Goal: Task Accomplishment & Management: Use online tool/utility

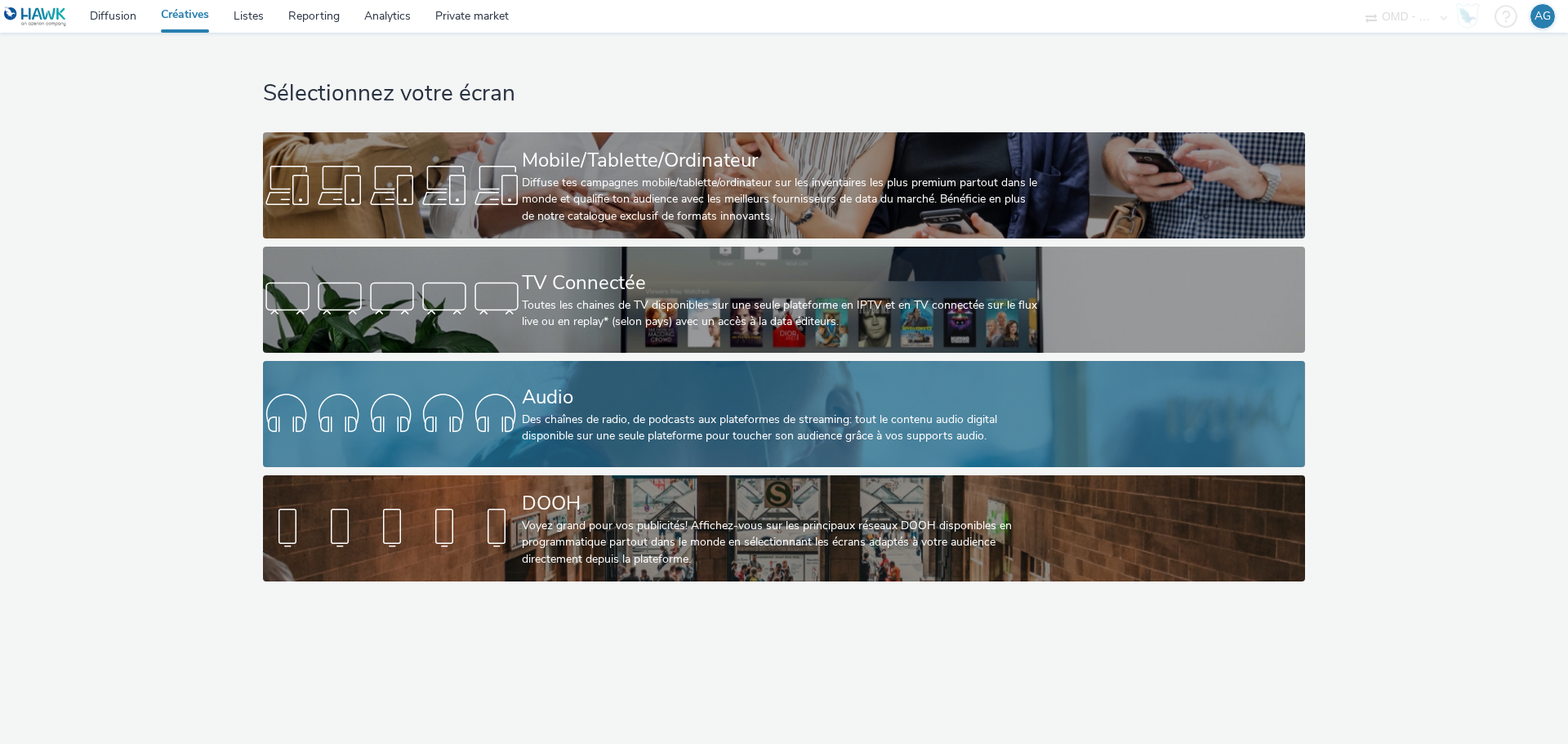
click at [566, 383] on div "Audio" at bounding box center [781, 397] width 518 height 29
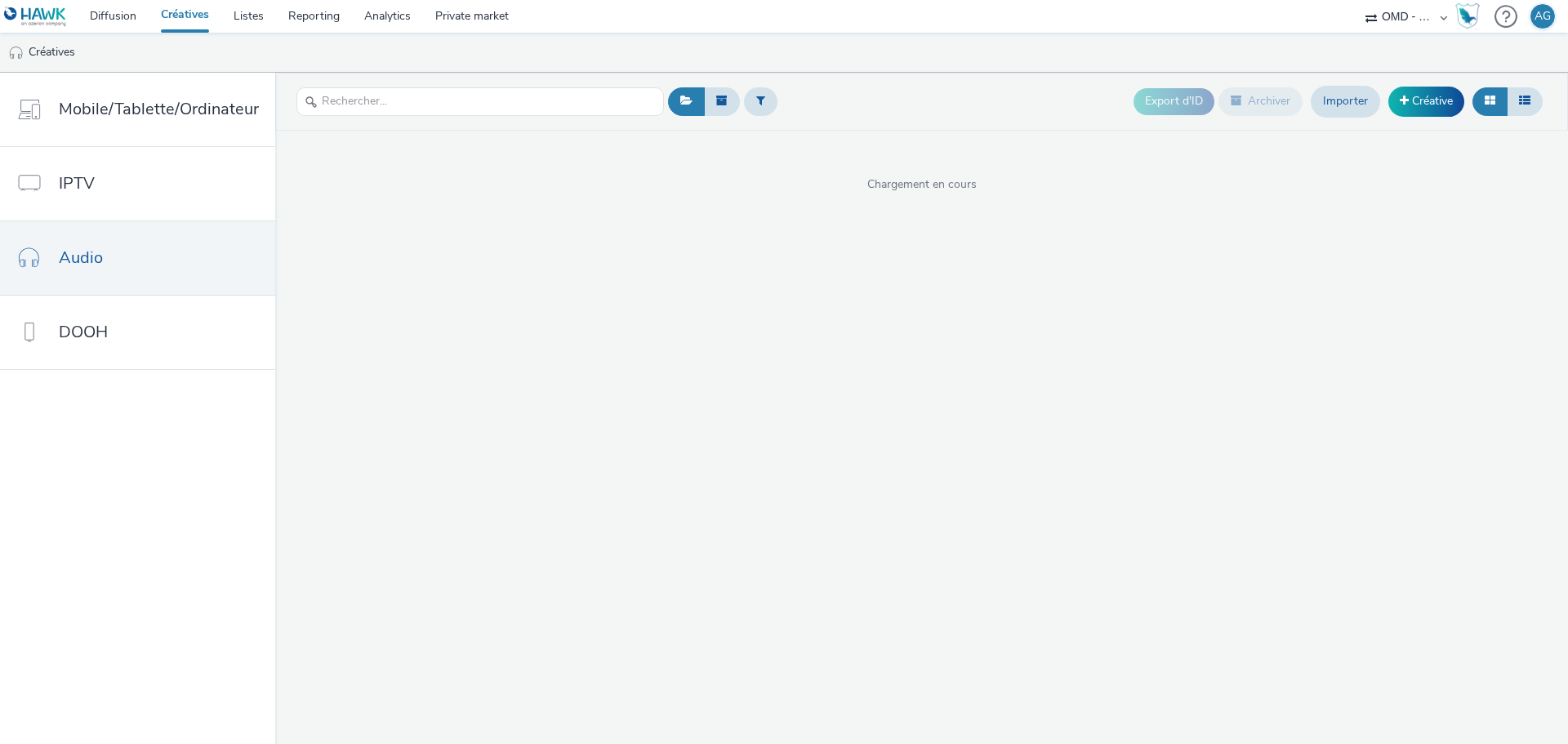
drag, startPoint x: 566, startPoint y: 383, endPoint x: 646, endPoint y: 307, distance: 110.3
click at [646, 307] on div "Export d'ID Archiver Importer Créative Chargement en cours" at bounding box center [921, 408] width 1292 height 671
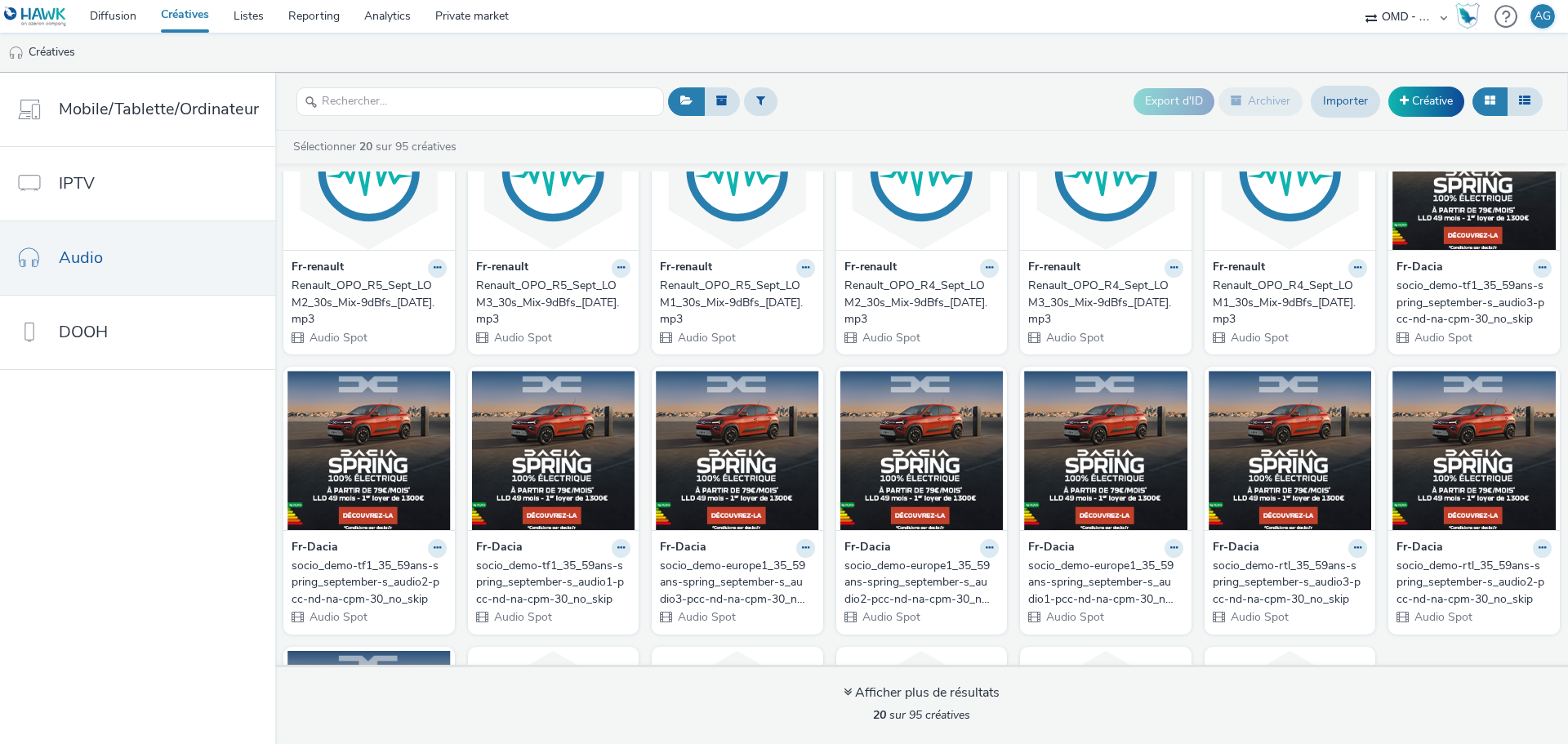
scroll to position [95, 0]
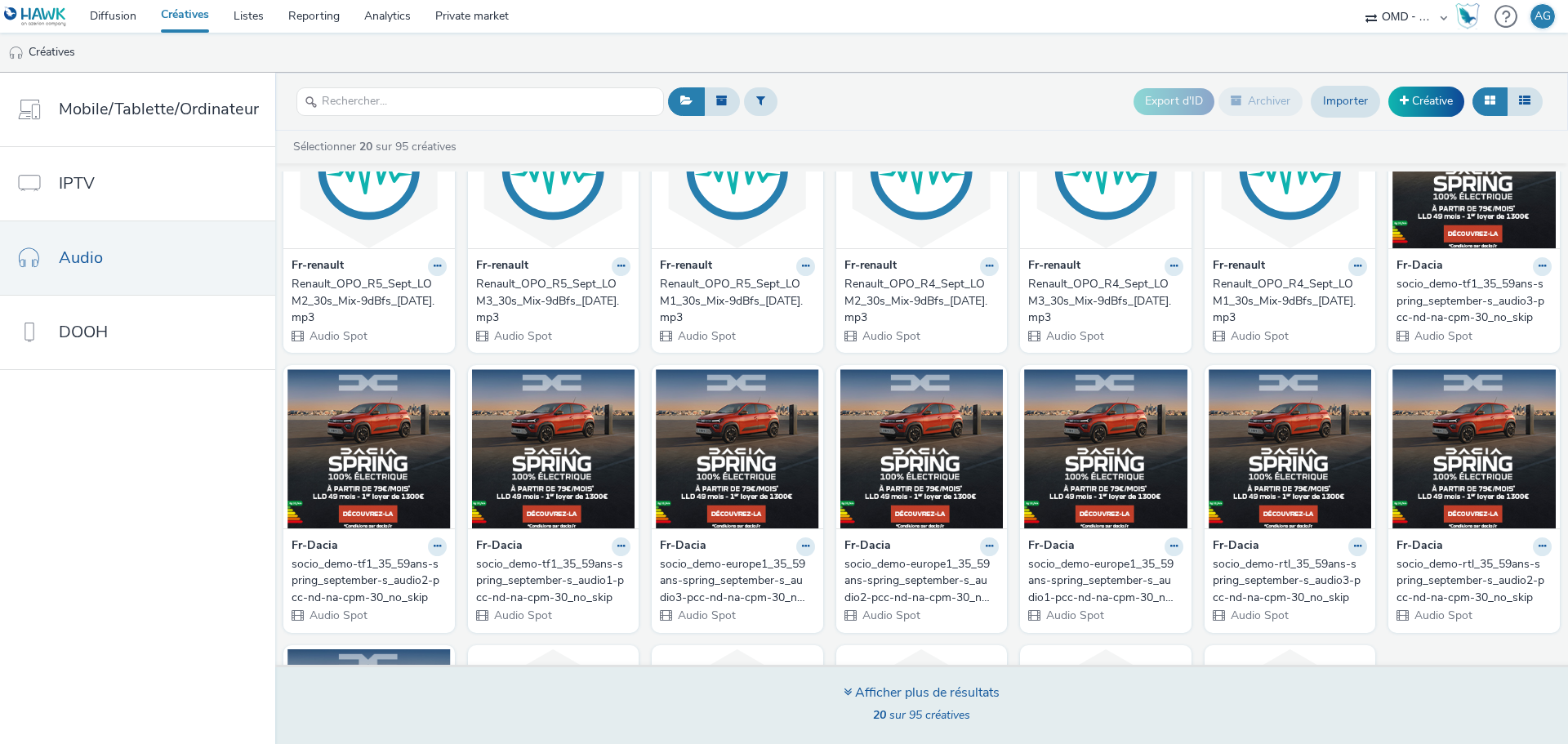
click at [1088, 725] on div "Afficher plus de résultats 20 sur 95 créatives" at bounding box center [922, 704] width 1304 height 79
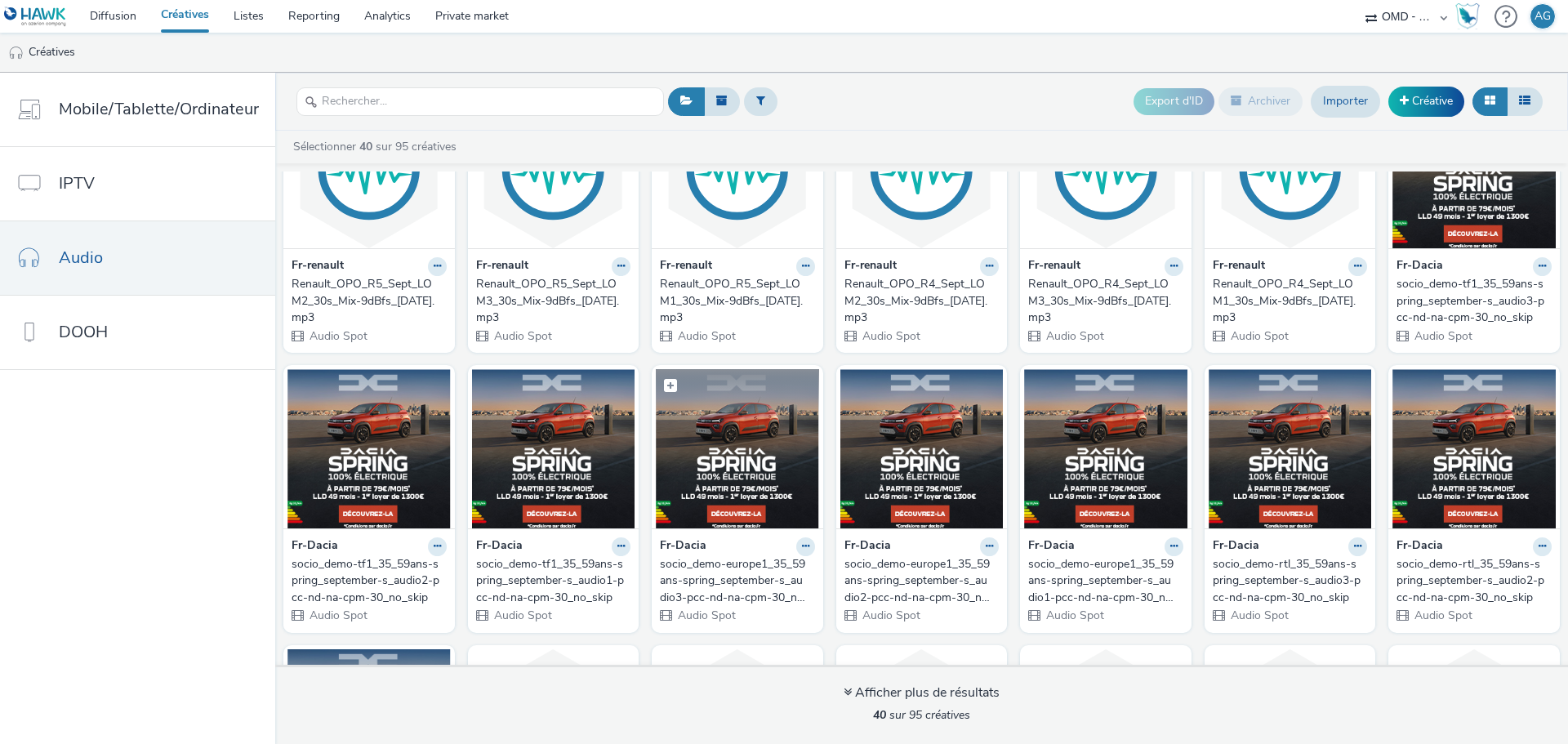
scroll to position [0, 0]
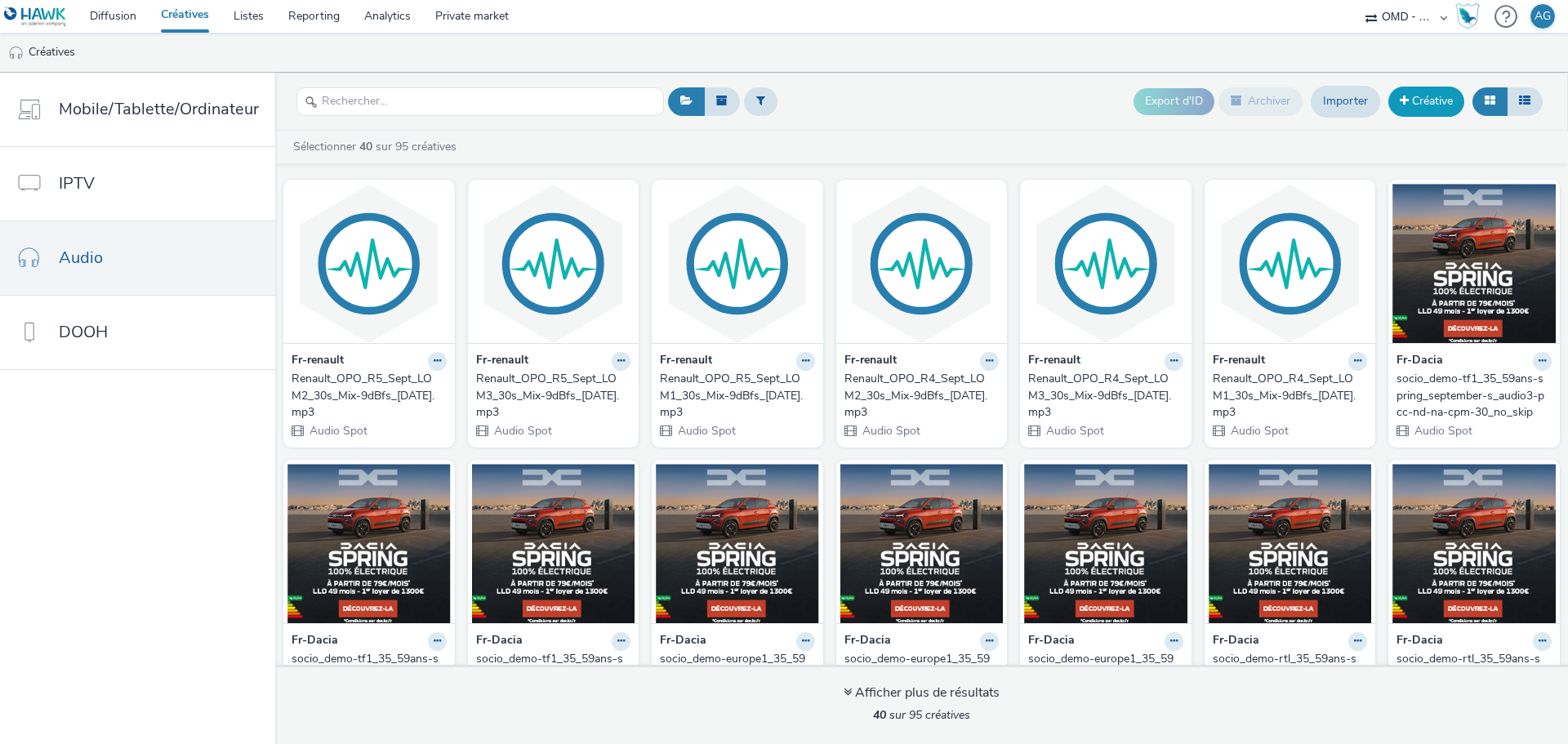
click at [1423, 111] on link "Créative" at bounding box center [1426, 101] width 76 height 30
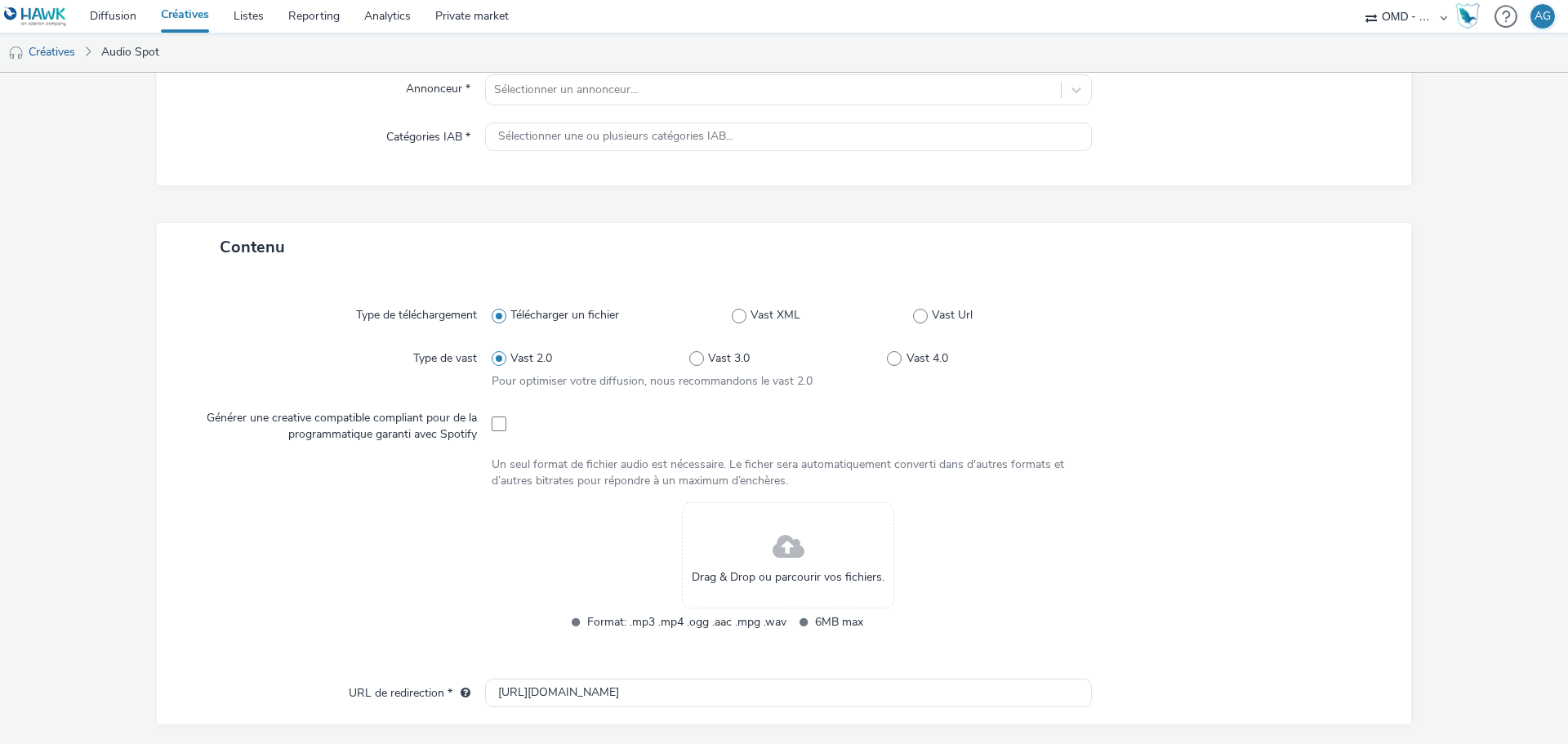
scroll to position [211, 0]
click at [744, 588] on div "Drag & Drop ou parcourir vos fichiers." at bounding box center [787, 553] width 212 height 107
click at [876, 502] on div "Drag & Drop ou parcourir vos fichiers." at bounding box center [787, 553] width 212 height 107
click at [772, 527] on span at bounding box center [788, 544] width 32 height 43
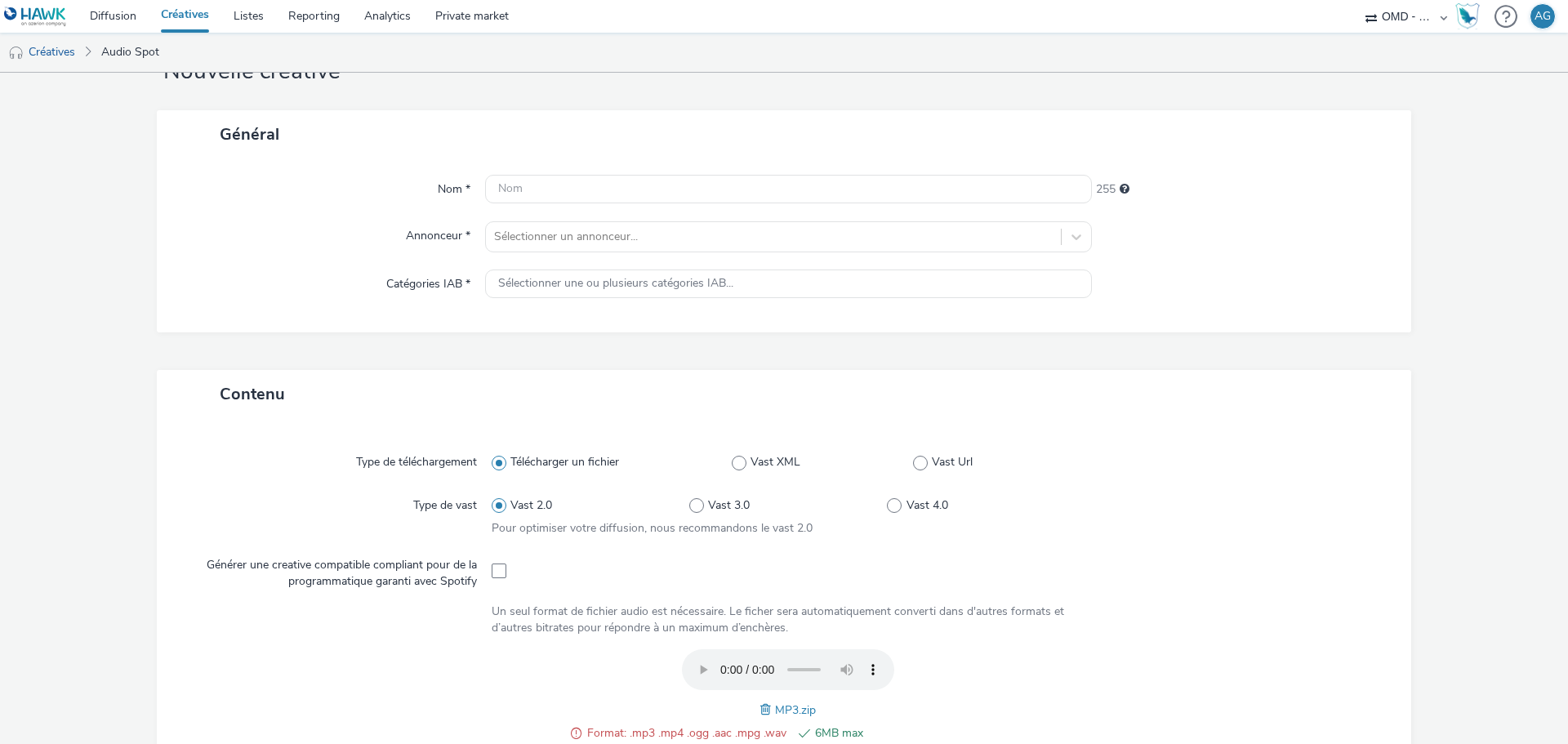
scroll to position [60, 0]
click at [659, 189] on input "text" at bounding box center [787, 191] width 606 height 29
type input "Renew leasing electrique septembre audio"
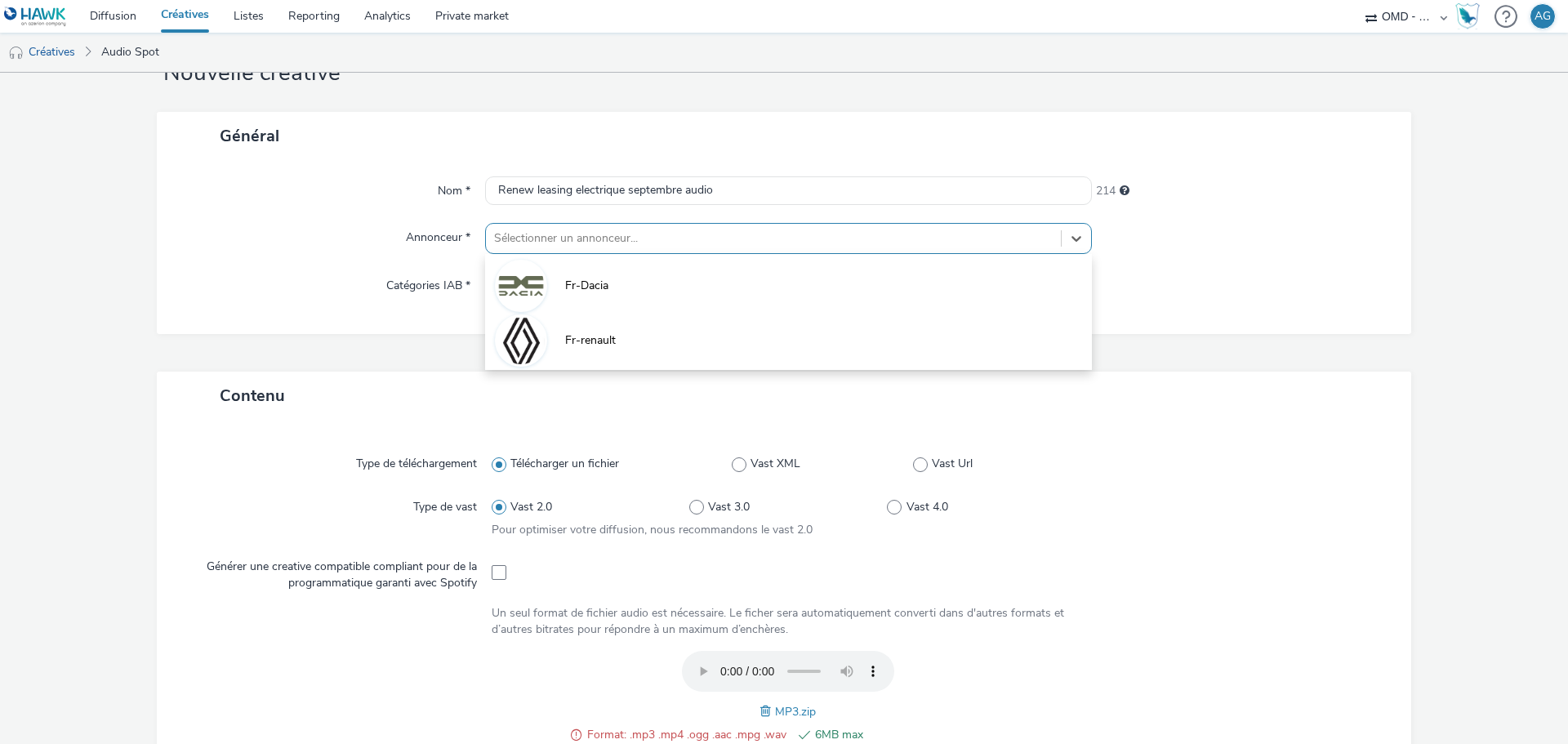
click at [666, 242] on div at bounding box center [773, 238] width 558 height 19
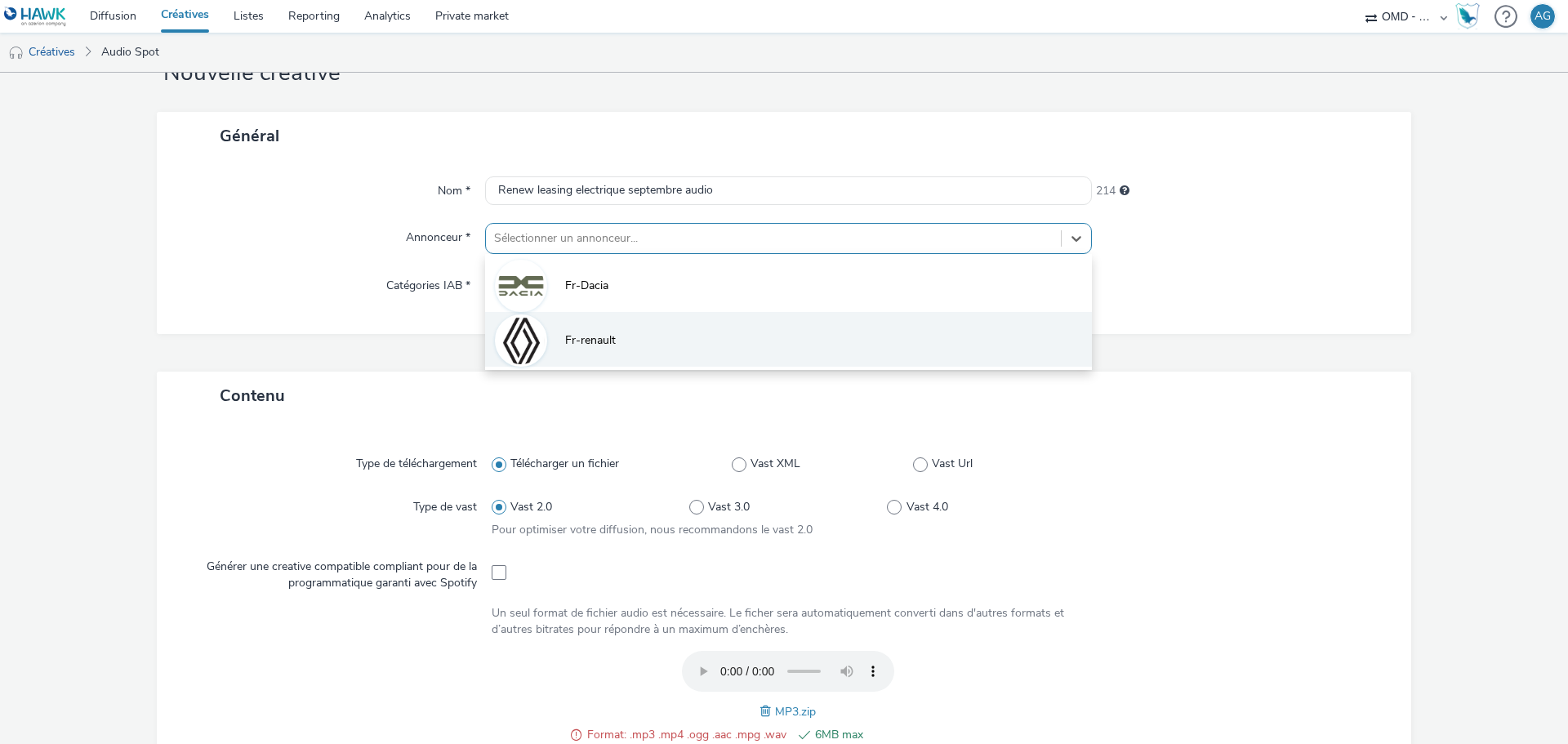
click at [645, 320] on li "Fr-renault" at bounding box center [787, 339] width 606 height 55
type input "[URL][DOMAIN_NAME]"
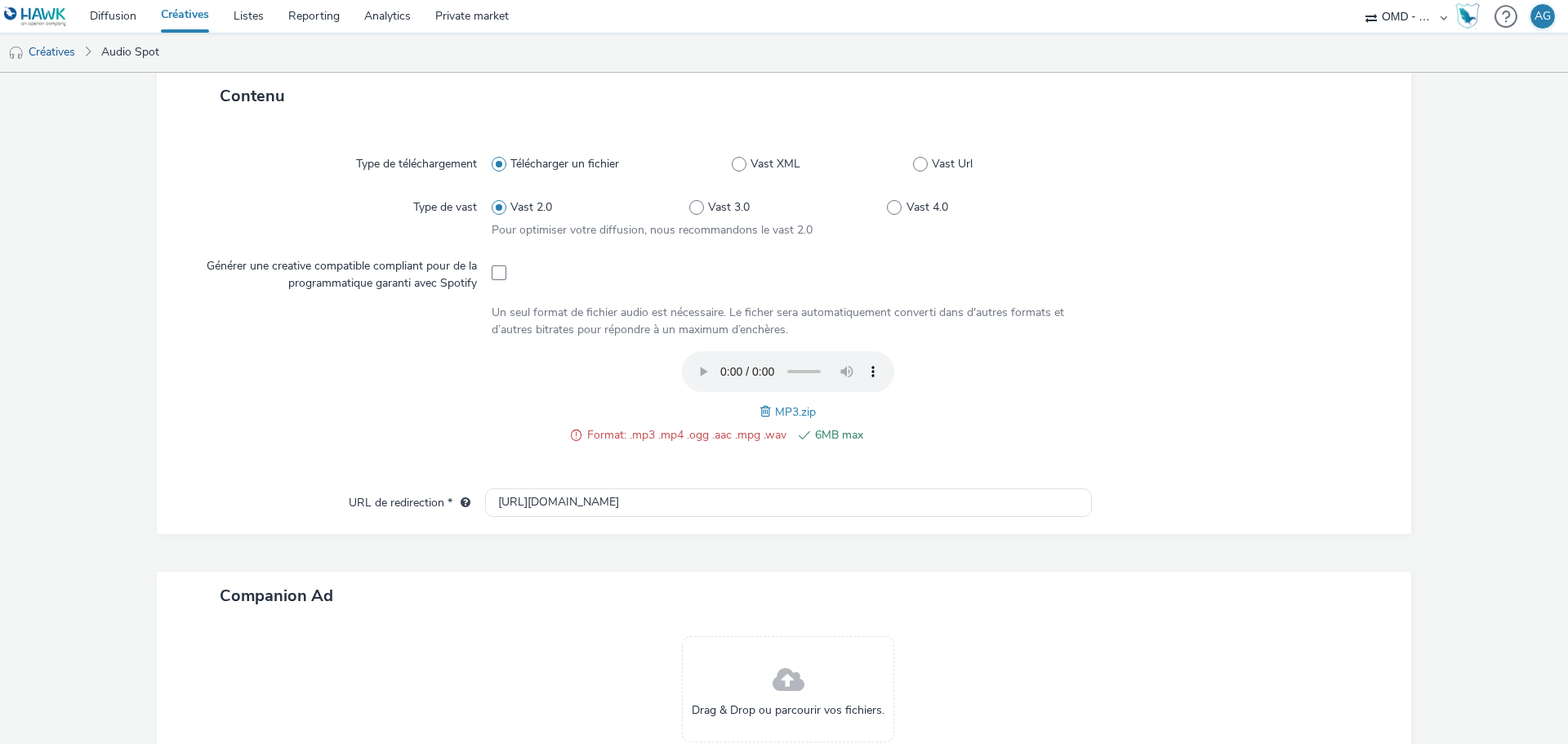
scroll to position [369, 0]
click at [572, 432] on span at bounding box center [576, 435] width 11 height 19
drag, startPoint x: 789, startPoint y: 412, endPoint x: 768, endPoint y: 413, distance: 21.0
click at [775, 413] on span "MP3.zip" at bounding box center [795, 413] width 41 height 15
click at [760, 413] on span at bounding box center [767, 412] width 14 height 18
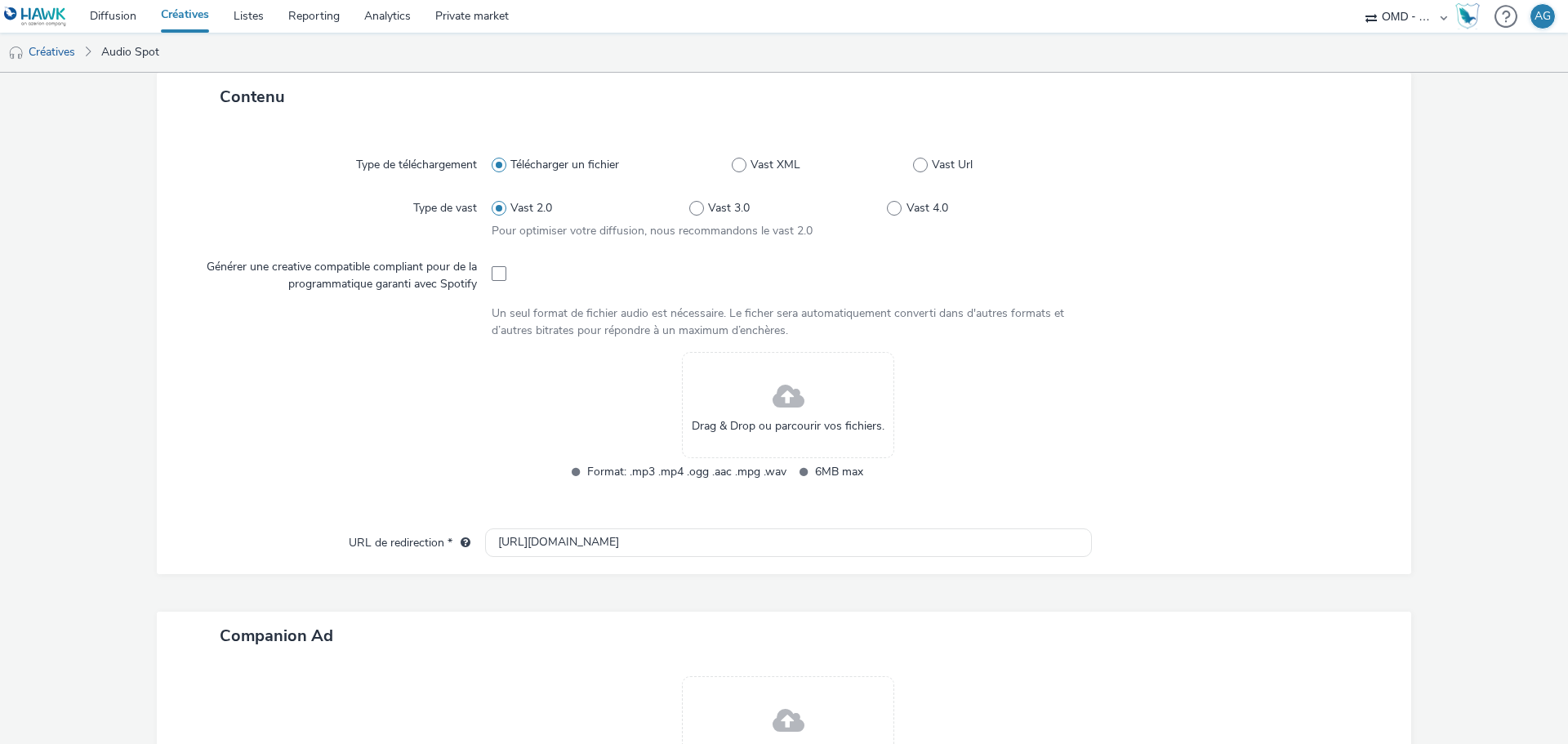
click at [773, 413] on span at bounding box center [788, 397] width 32 height 43
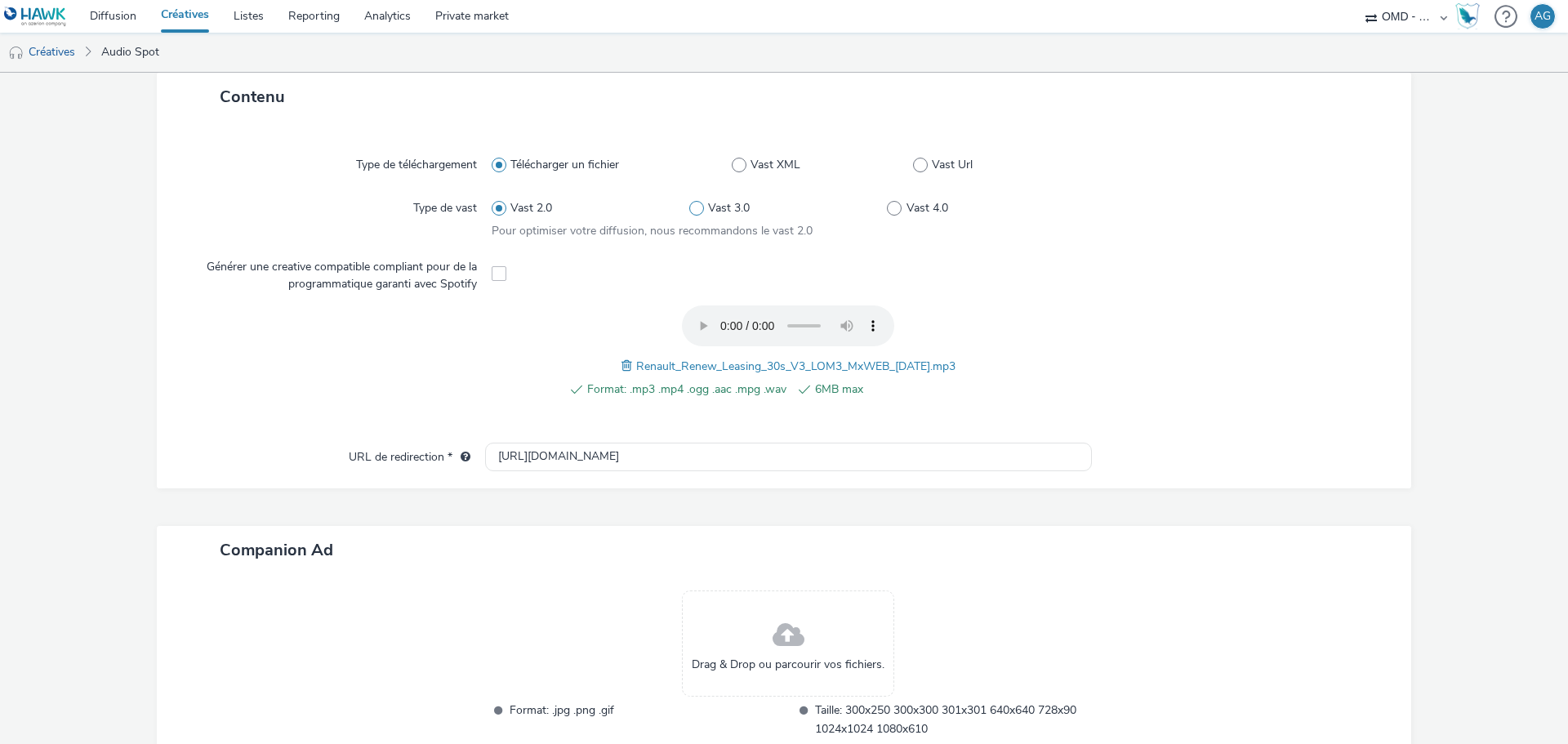
scroll to position [0, 0]
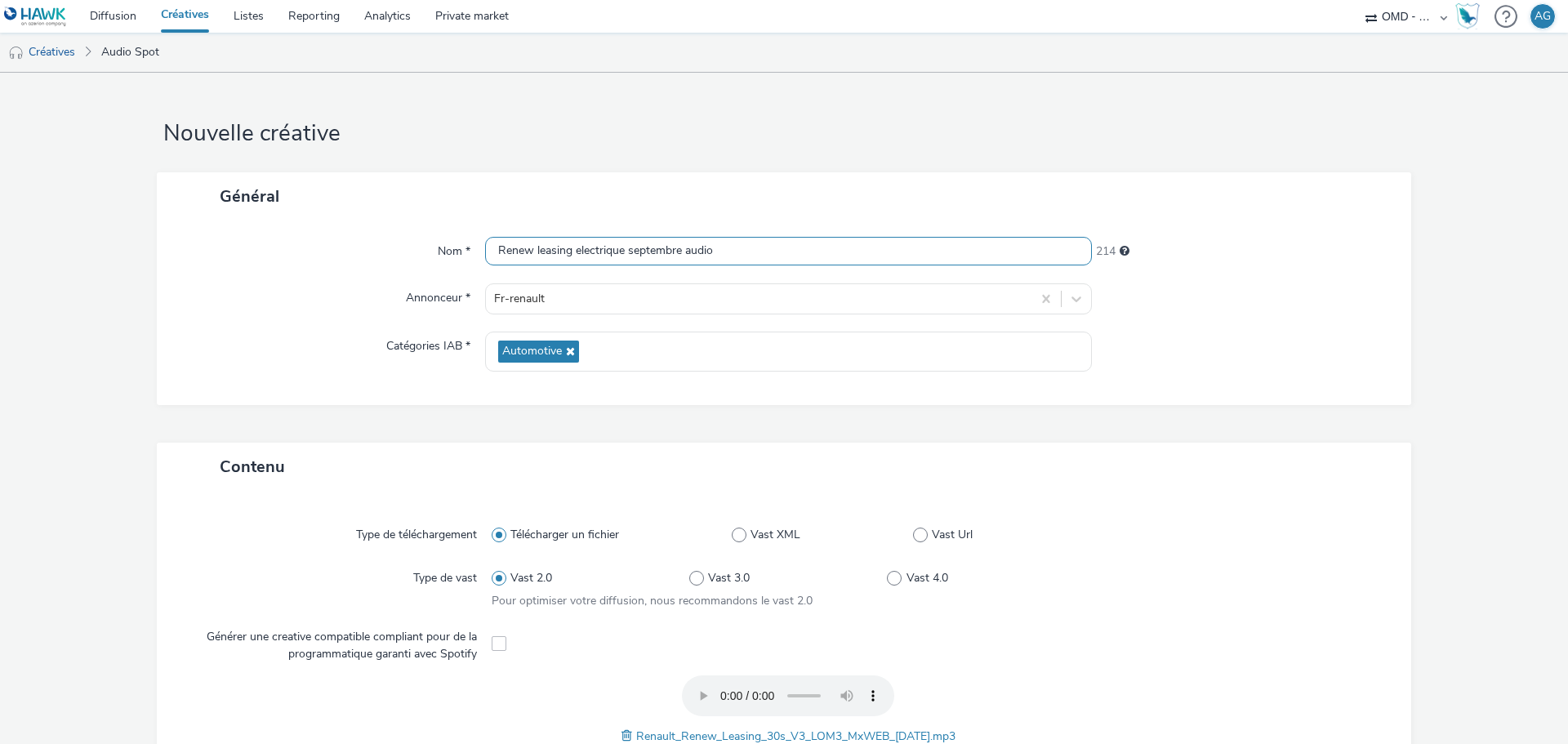
click at [786, 248] on input "Renew leasing electrique septembre audio" at bounding box center [787, 251] width 606 height 29
type input "Renew leasing electrique septembre audio 3"
click at [1008, 420] on div "Général [PERSON_NAME] * Renew leasing electrique septembre audio 3 213 Annonceu…" at bounding box center [783, 308] width 1254 height 271
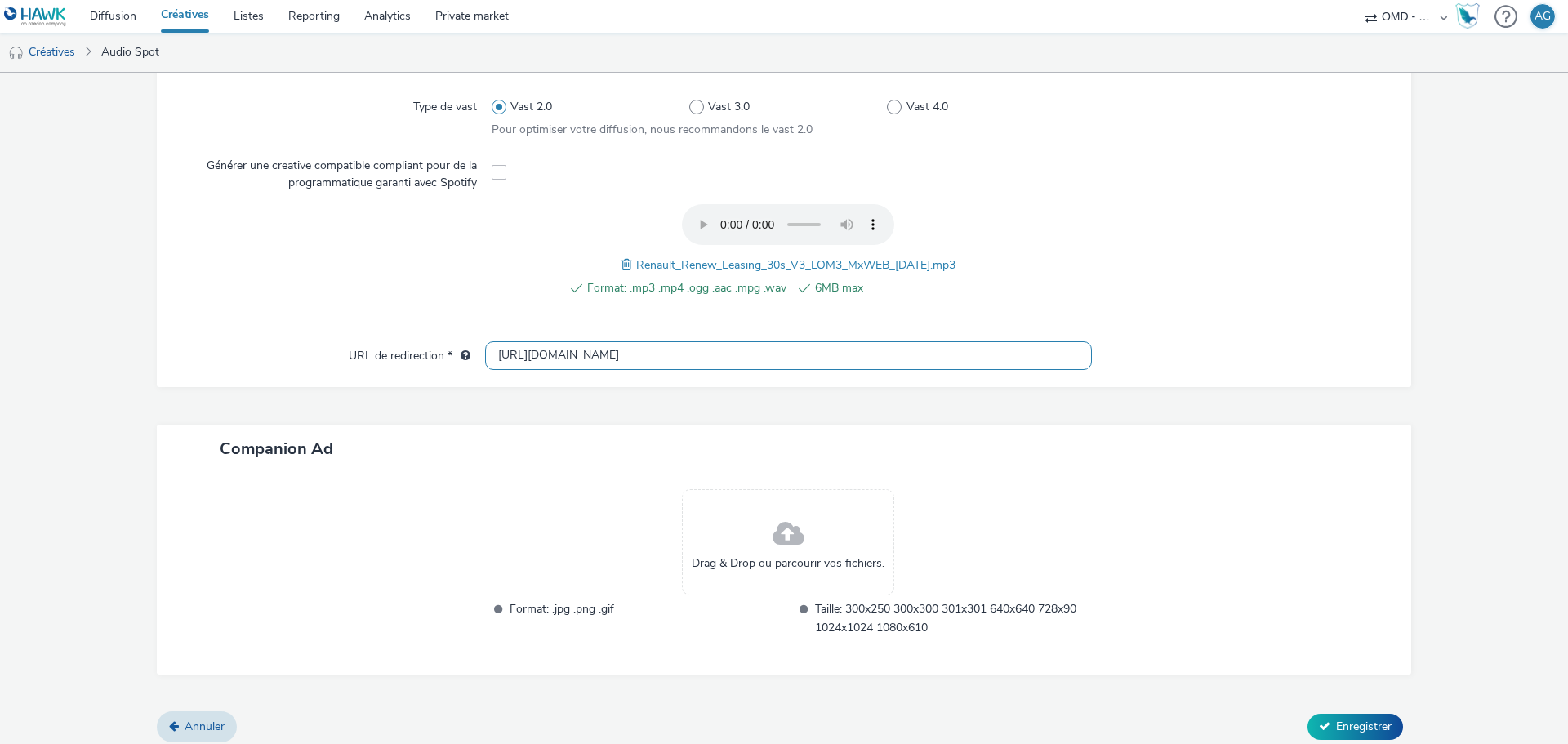
scroll to position [481, 0]
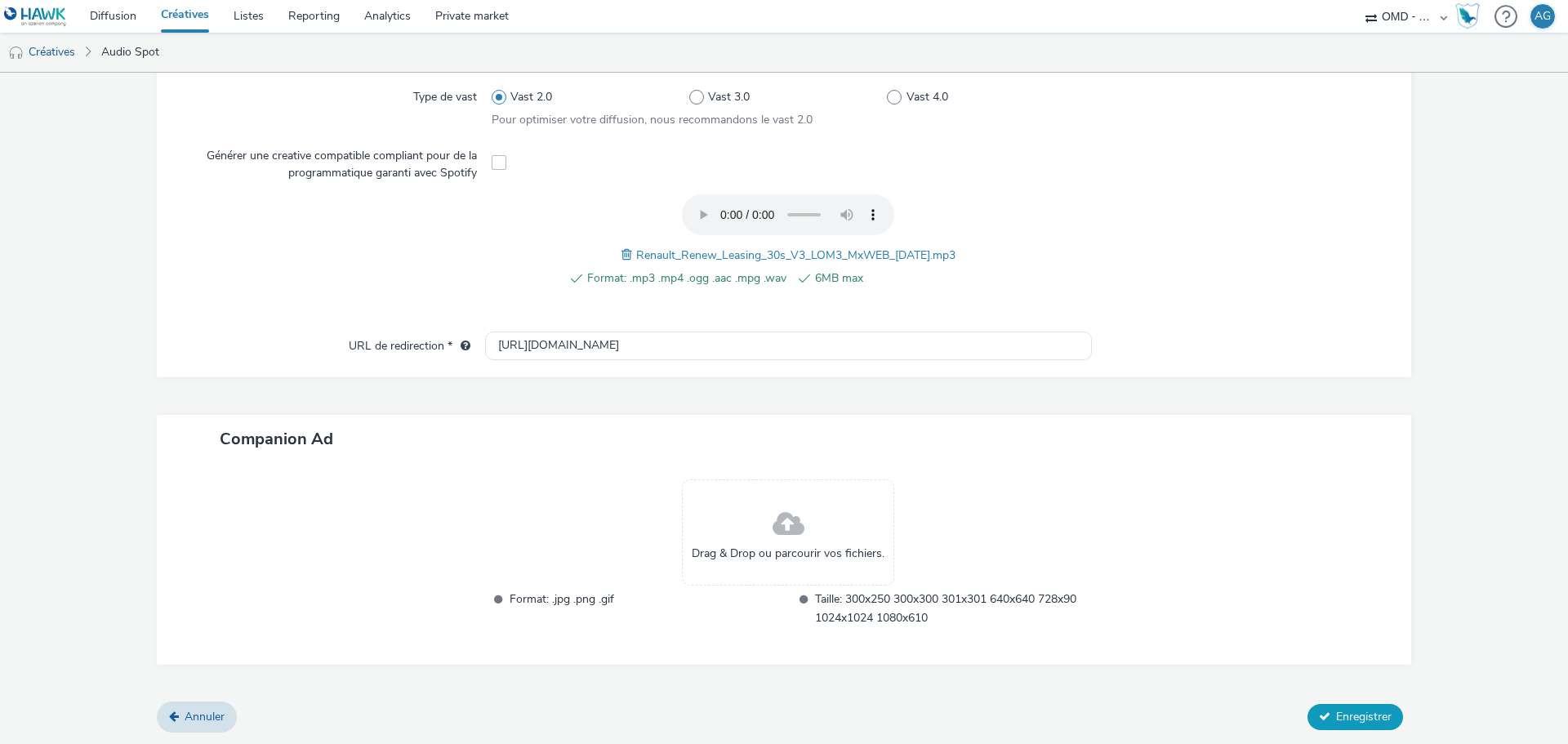
click at [1350, 710] on span "Enregistrer" at bounding box center [1364, 716] width 56 height 15
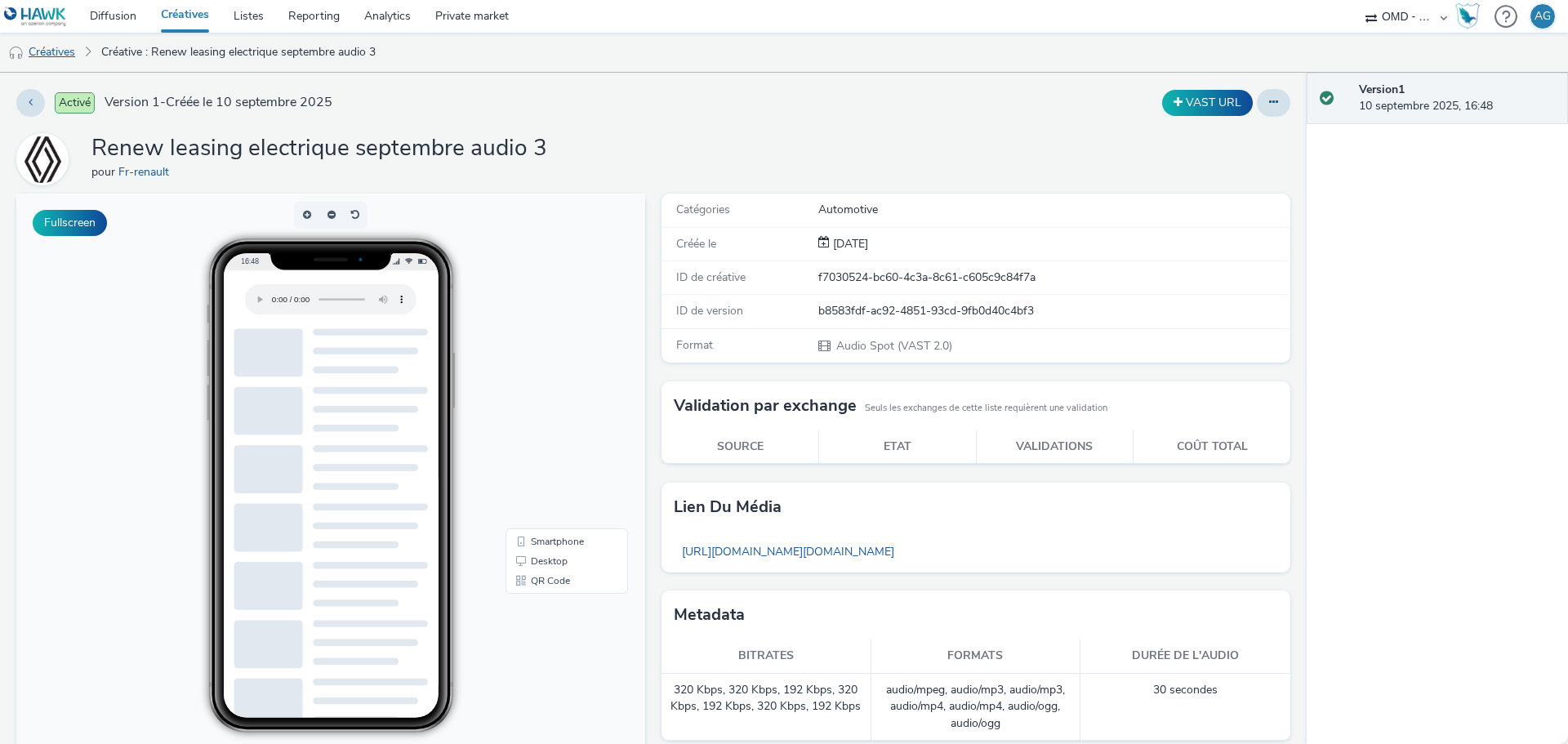
click at [62, 52] on link "Créatives" at bounding box center [41, 52] width 83 height 39
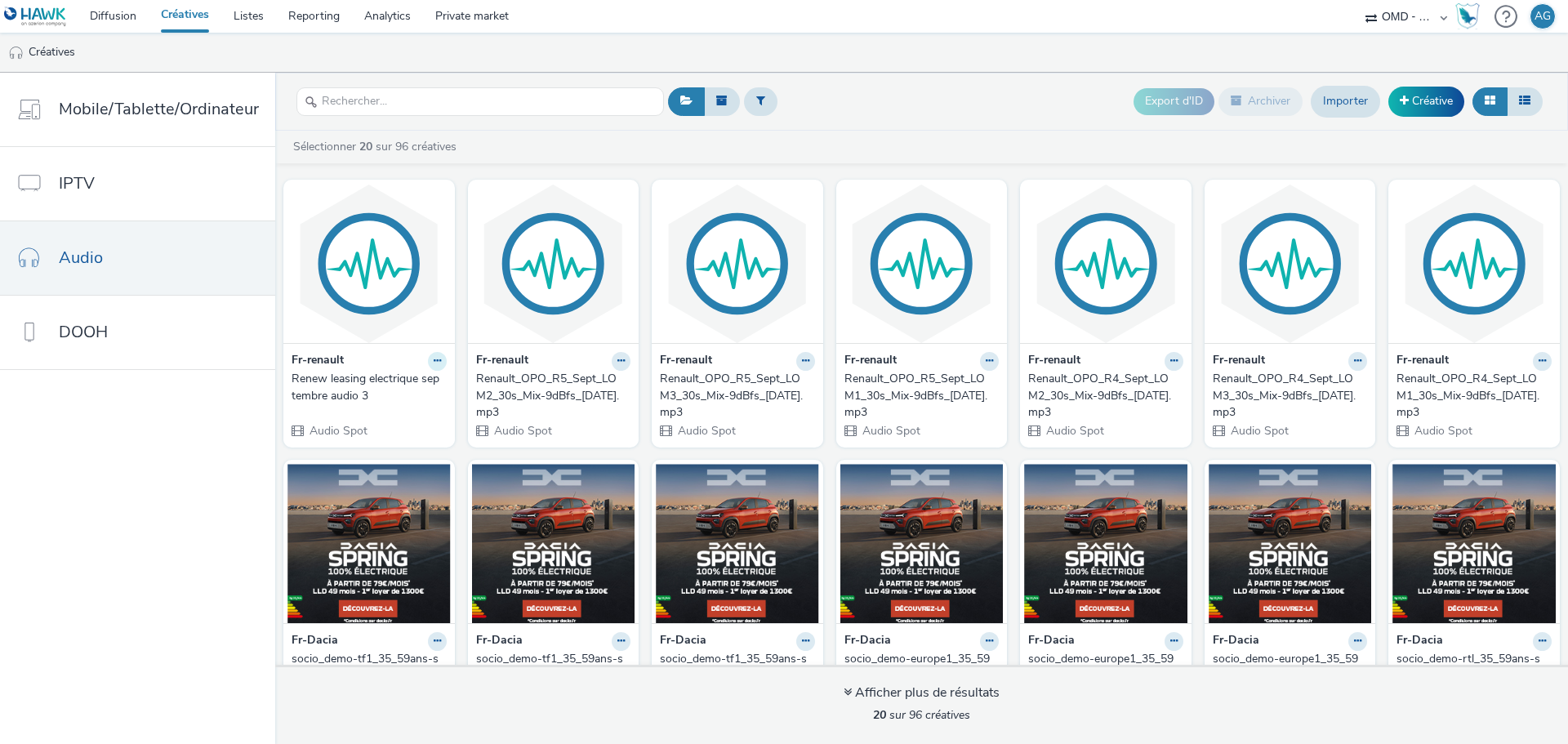
click at [433, 366] on button at bounding box center [437, 361] width 19 height 19
click at [1429, 96] on link "Créative" at bounding box center [1426, 101] width 76 height 30
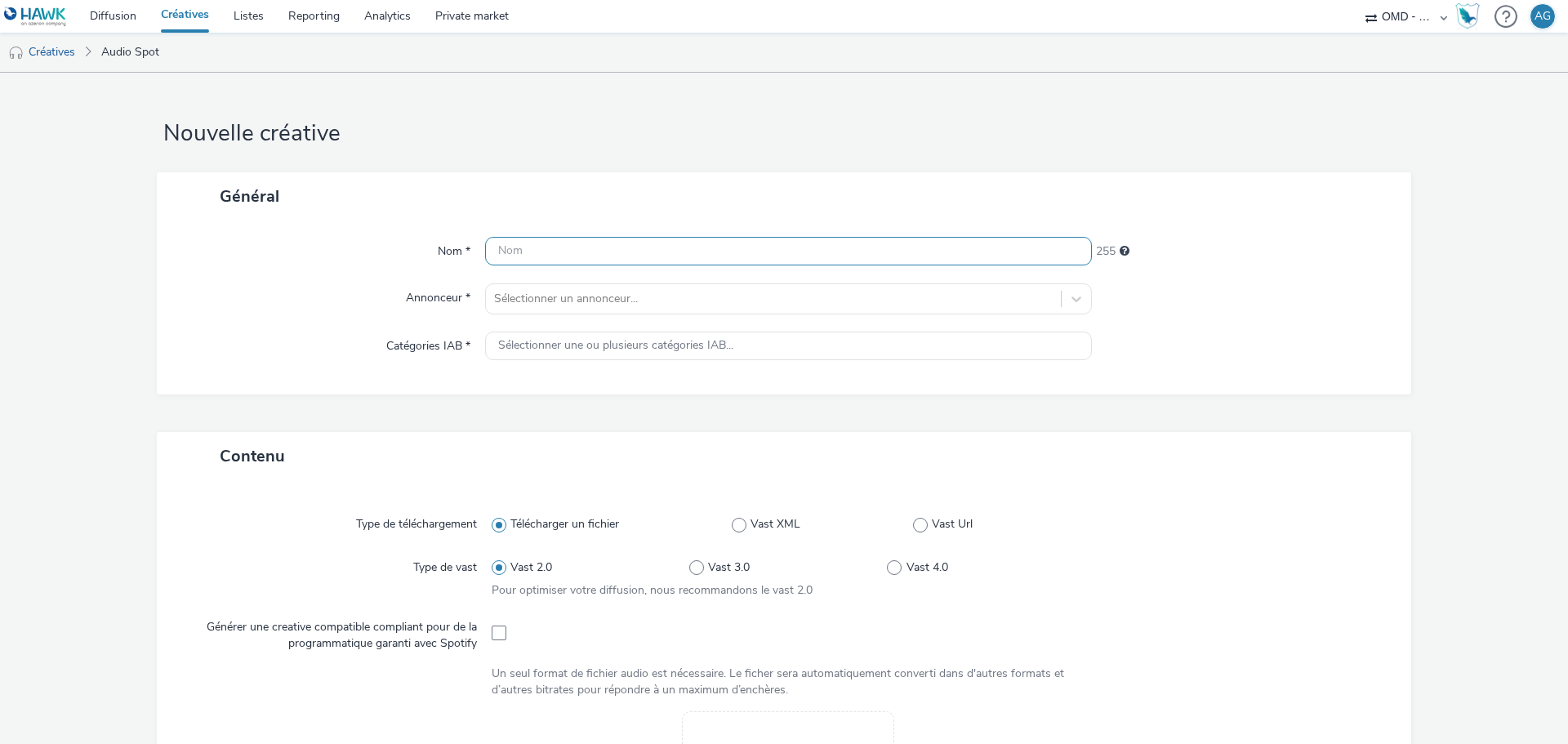
click at [553, 241] on input "text" at bounding box center [787, 251] width 606 height 29
type input "Renew leasing electrique septembre 2025 audio 2"
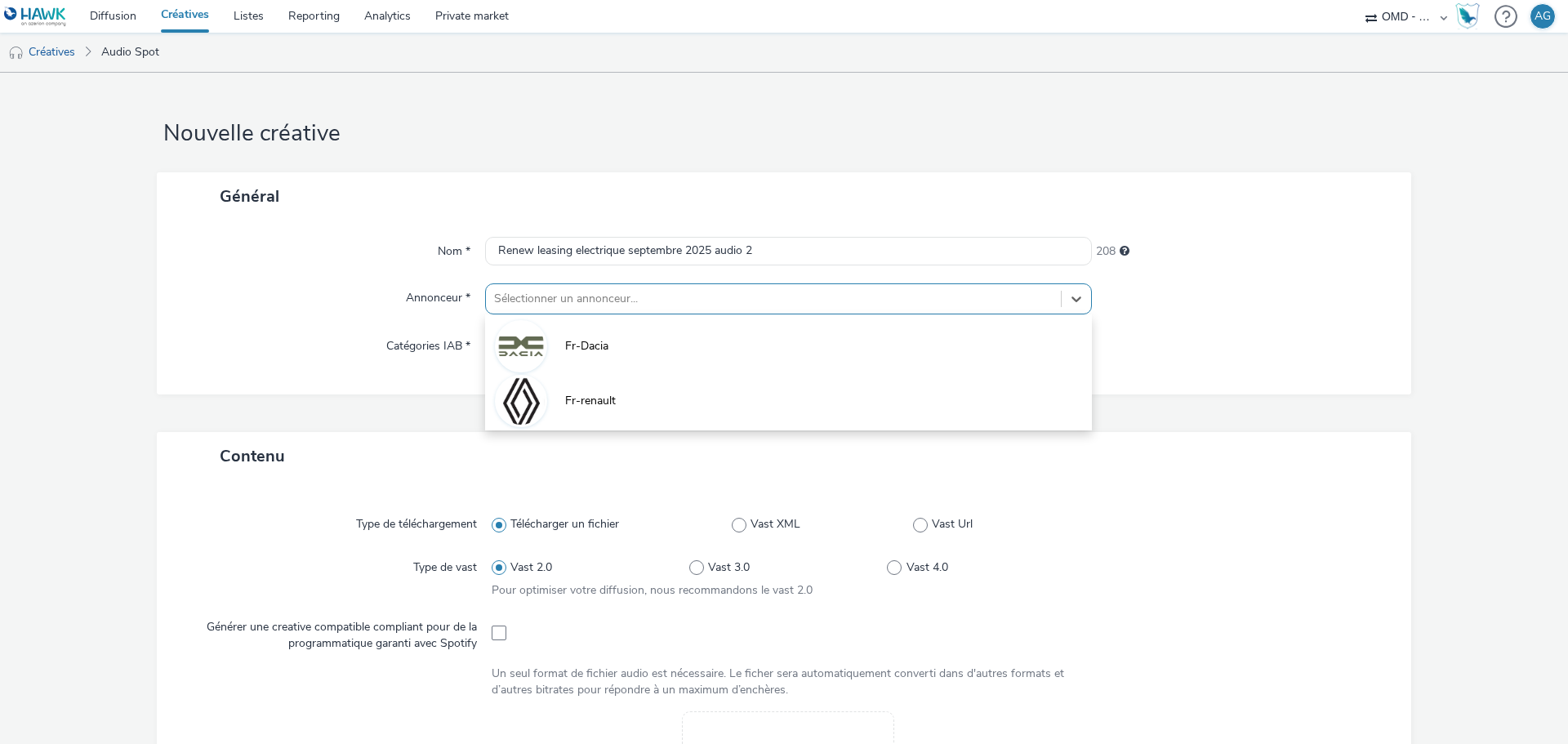
click at [633, 298] on div at bounding box center [773, 298] width 558 height 19
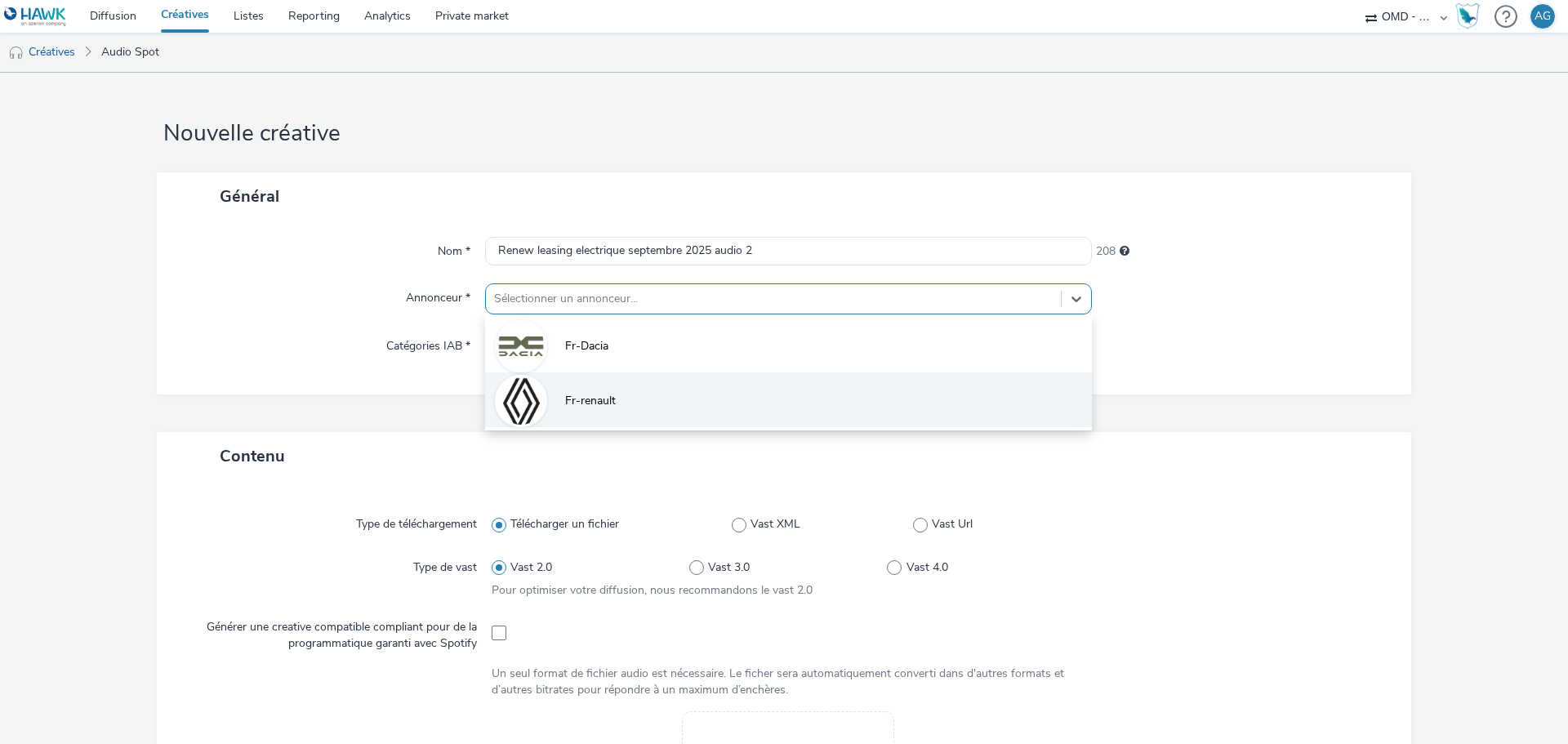
click at [627, 404] on li "Fr-renault" at bounding box center [787, 399] width 606 height 55
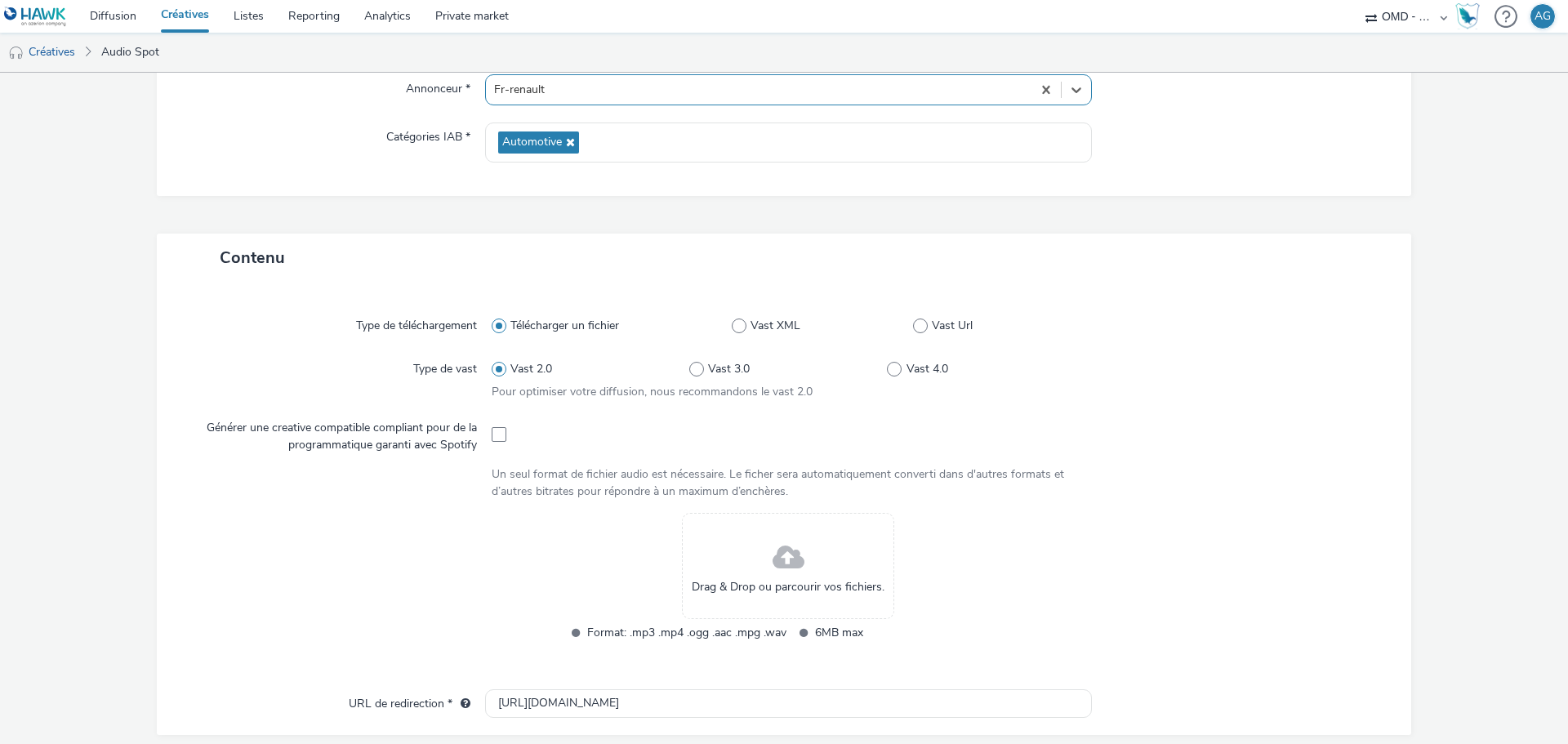
scroll to position [210, 0]
click at [784, 566] on span at bounding box center [788, 556] width 32 height 43
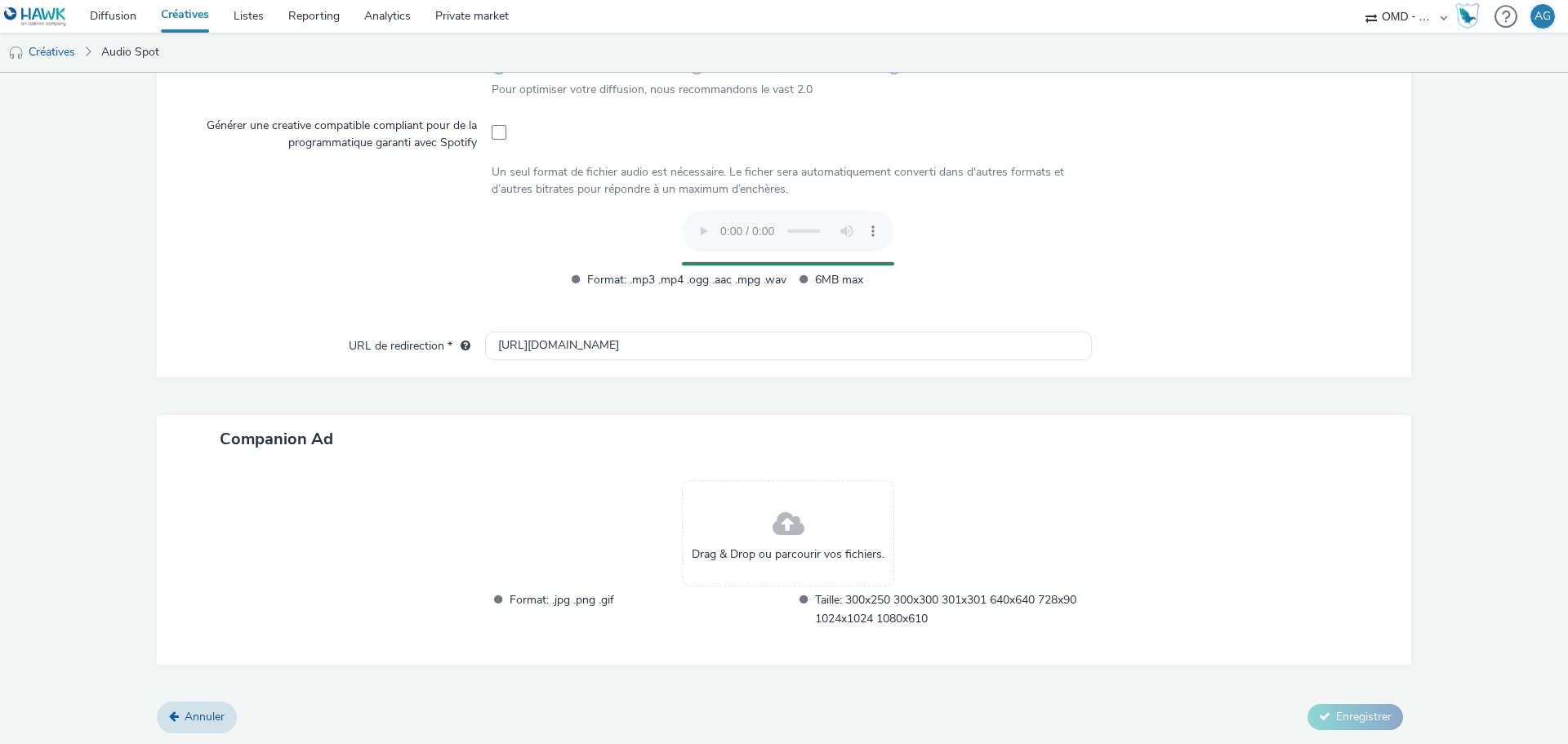
scroll to position [481, 0]
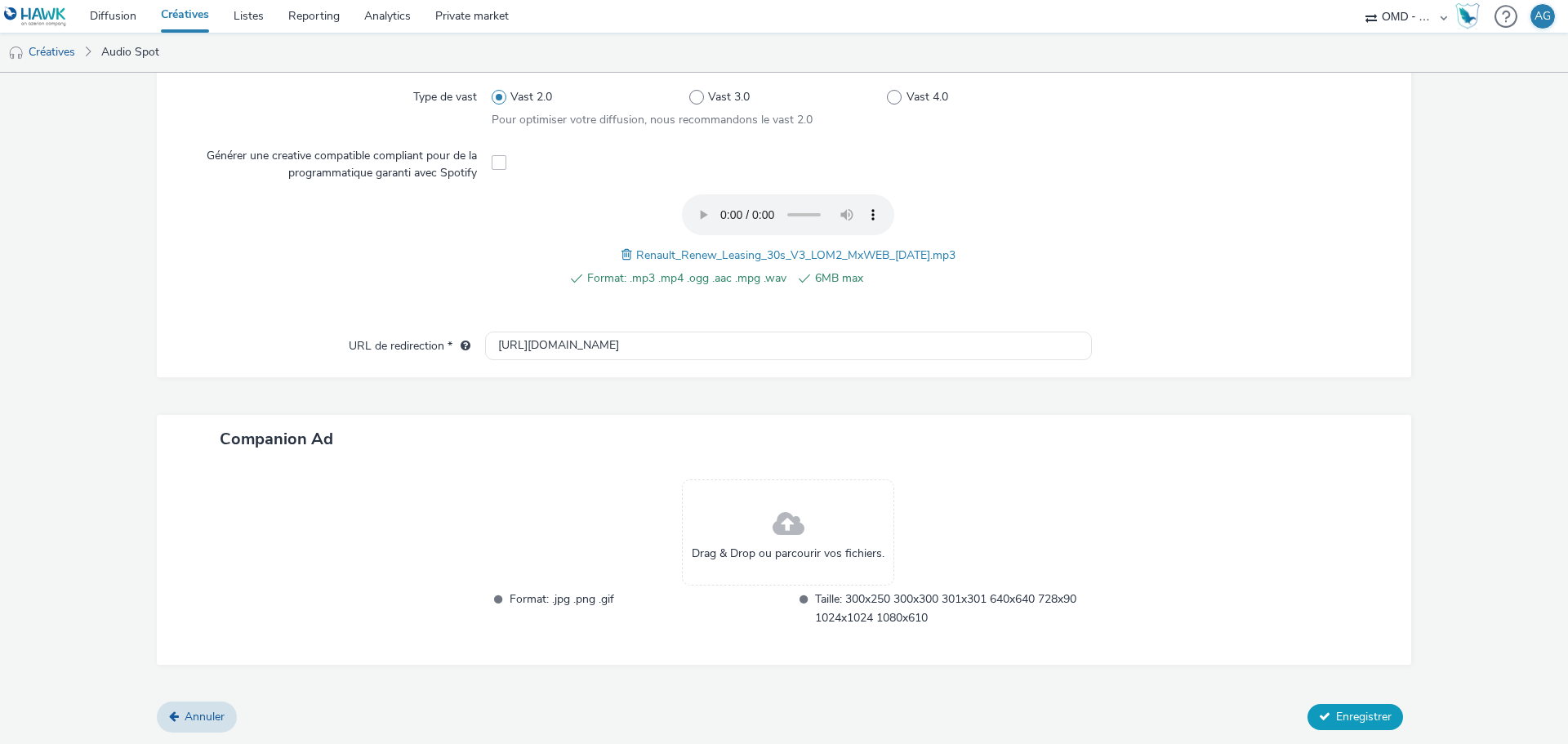
click at [1336, 713] on span "Enregistrer" at bounding box center [1364, 716] width 56 height 15
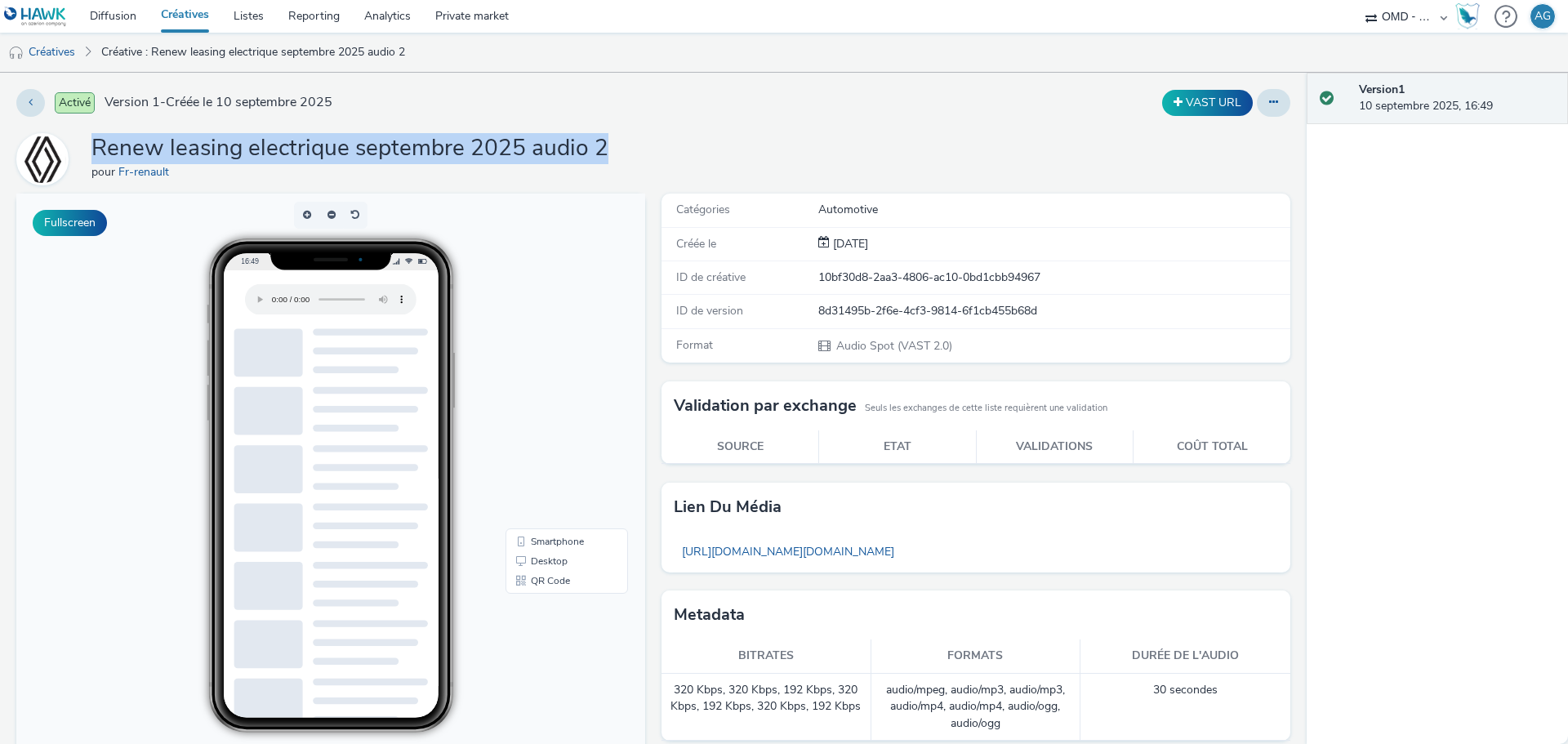
drag, startPoint x: 621, startPoint y: 146, endPoint x: 92, endPoint y: 145, distance: 529.0
click at [92, 145] on div "Renew leasing electrique septembre 2025 audio 2 pour Fr-renault" at bounding box center [653, 159] width 1274 height 52
copy h1 "Renew leasing electrique septembre 2025 audio 2"
click at [78, 48] on link "Créatives" at bounding box center [41, 52] width 83 height 39
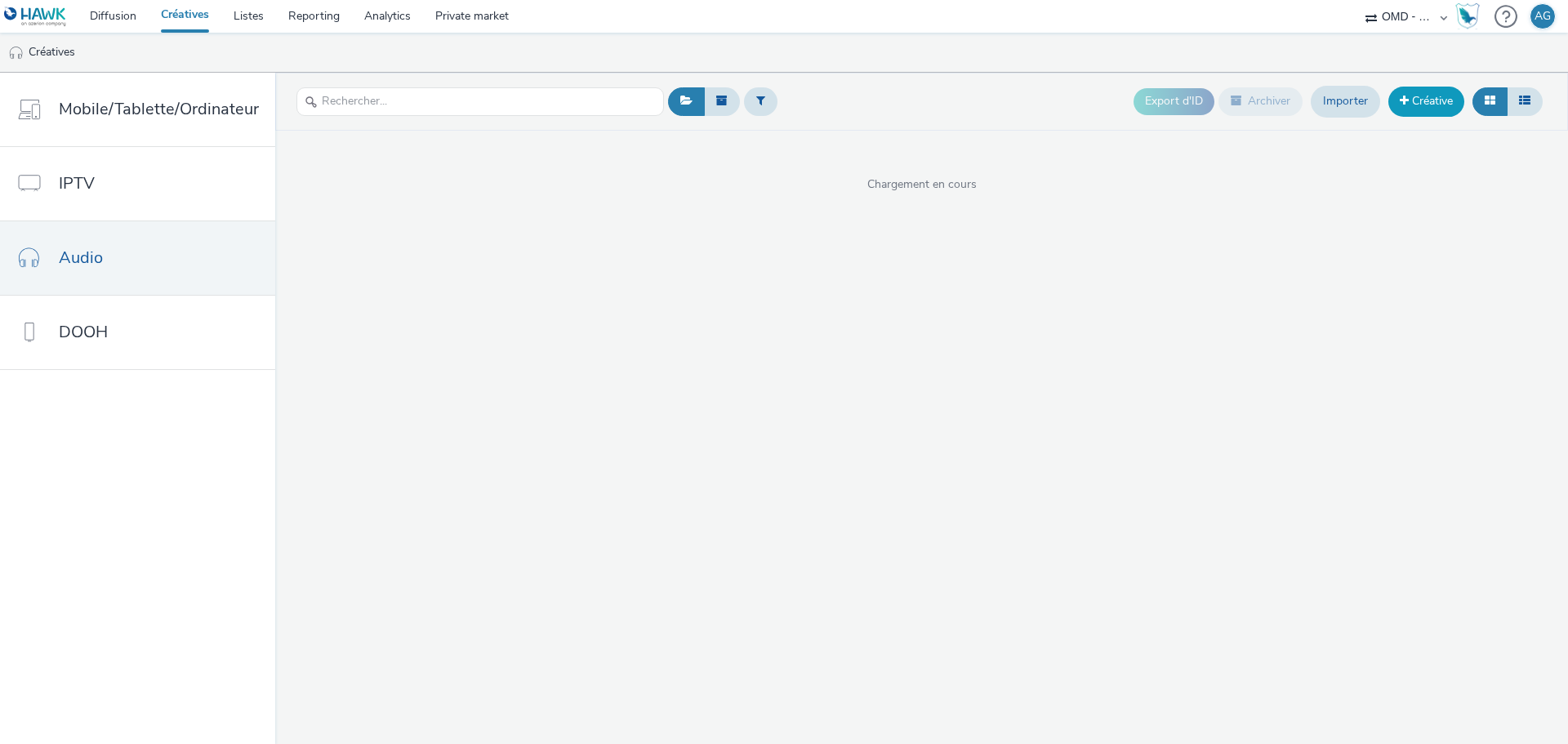
click at [1430, 107] on link "Créative" at bounding box center [1426, 101] width 76 height 30
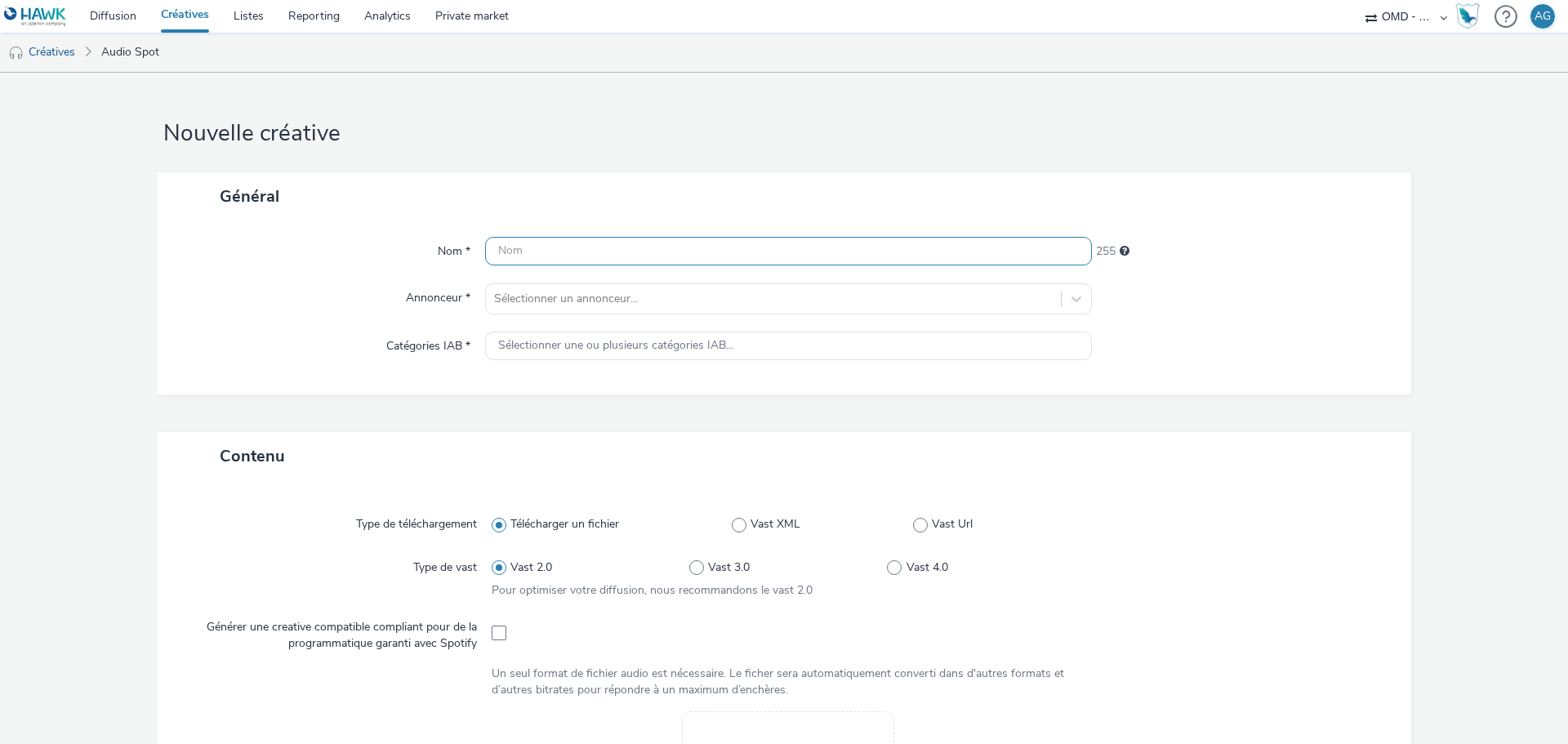
click at [672, 249] on input "text" at bounding box center [787, 251] width 606 height 29
paste input "Renew leasing electrique septembre 2025 audio 2"
type input "Renew leasing electrique septembre 2025 audio 1"
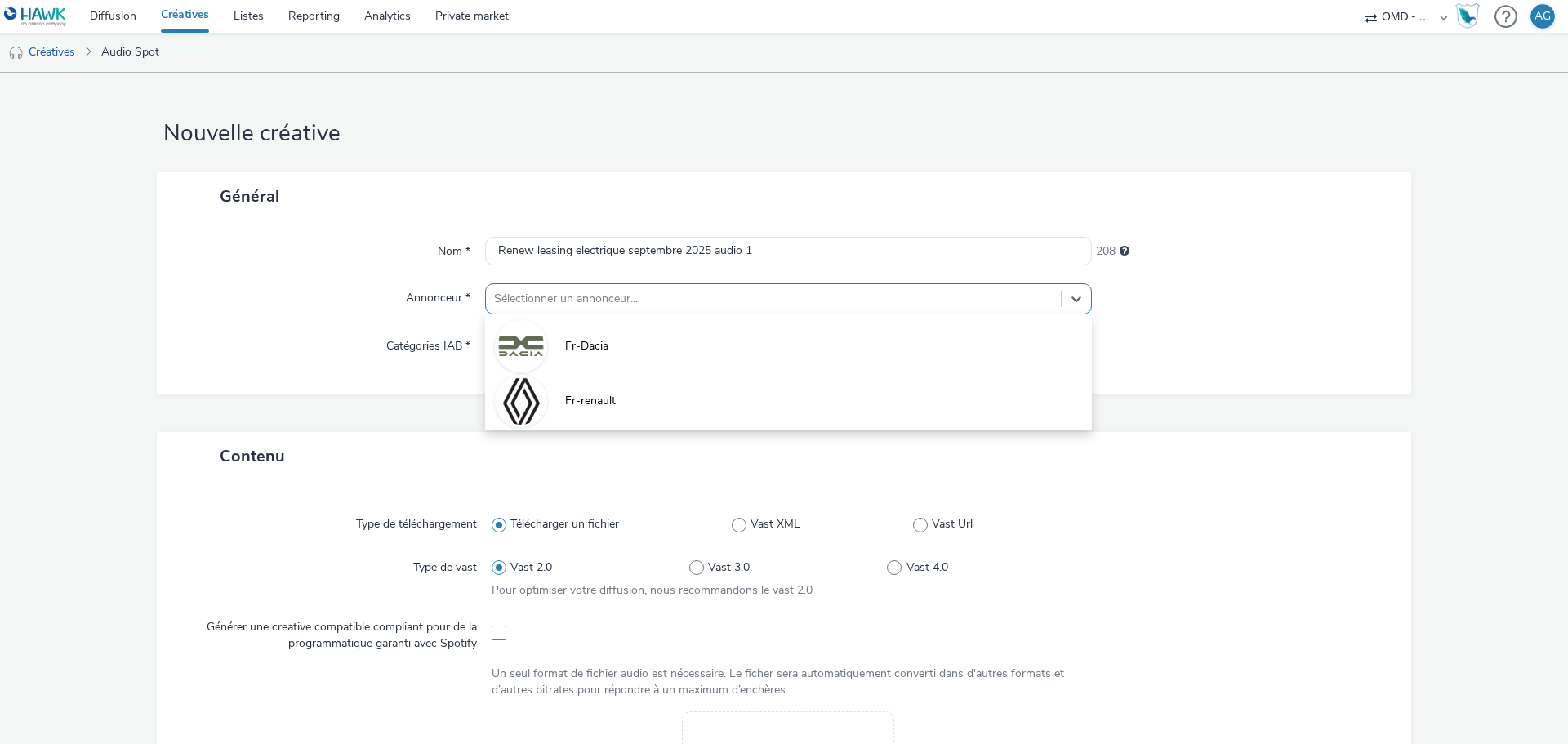
click at [688, 303] on div at bounding box center [773, 298] width 558 height 19
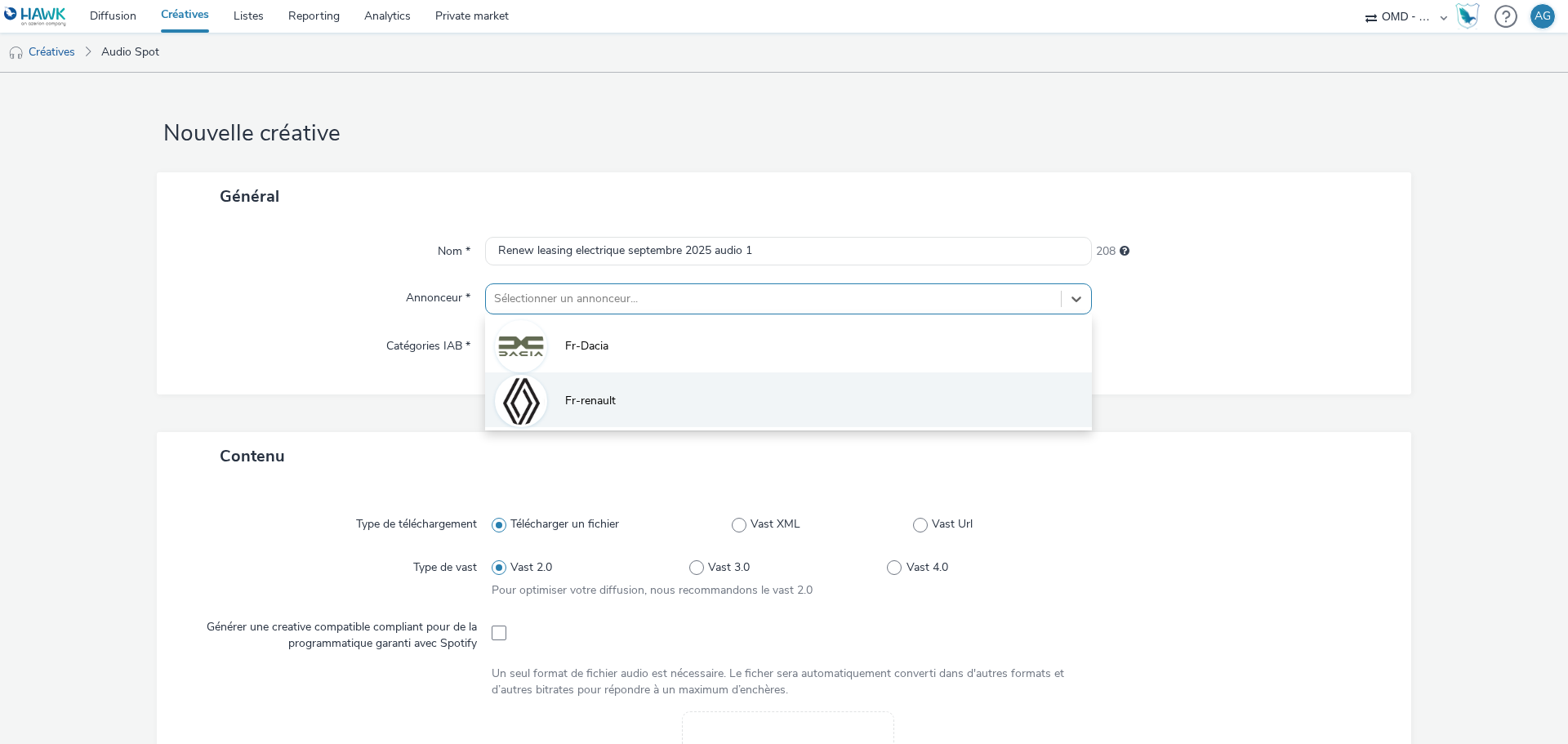
click at [640, 388] on li "Fr-renault" at bounding box center [787, 399] width 606 height 55
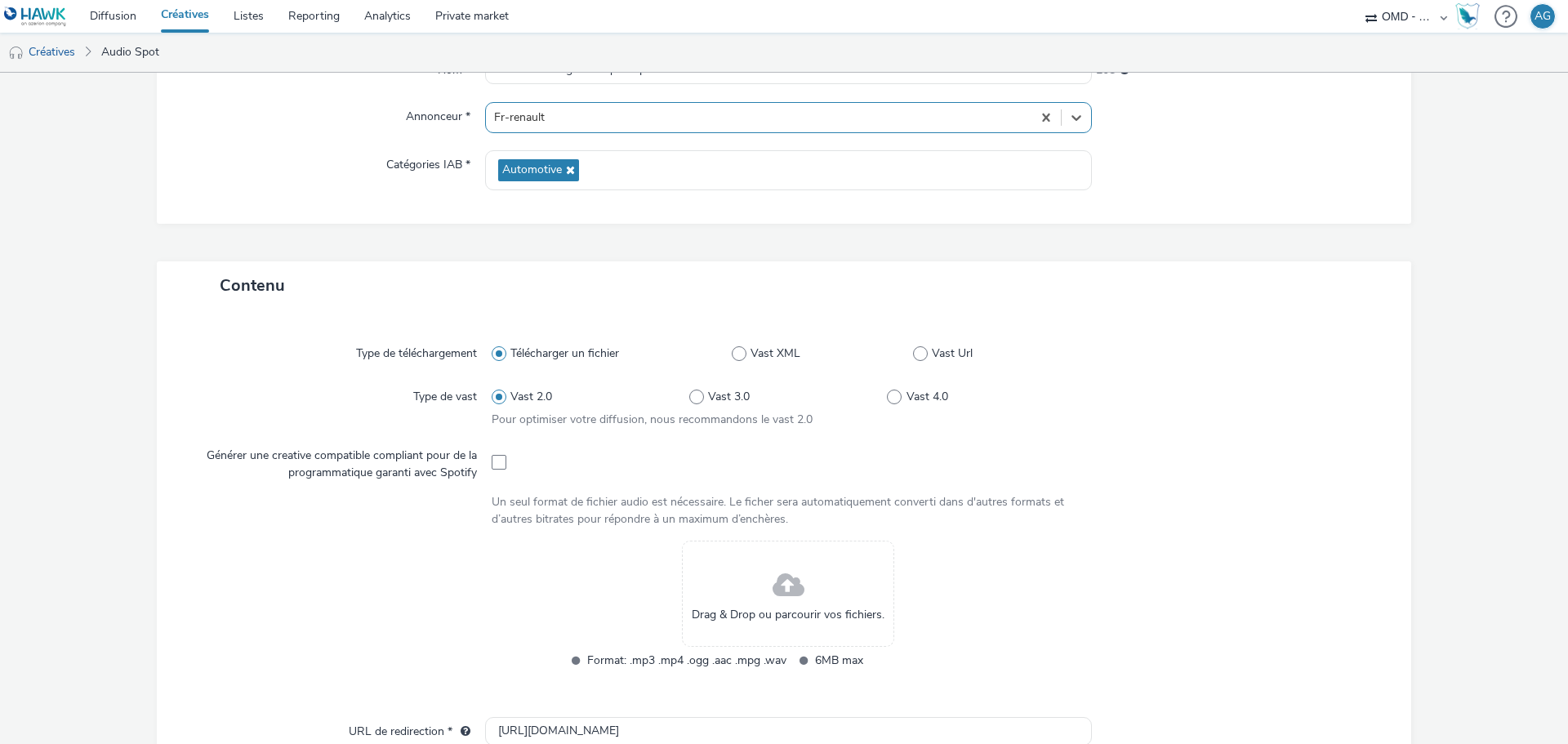
scroll to position [182, 0]
click at [775, 609] on span "Drag & Drop ou parcourir vos fichiers." at bounding box center [788, 613] width 193 height 16
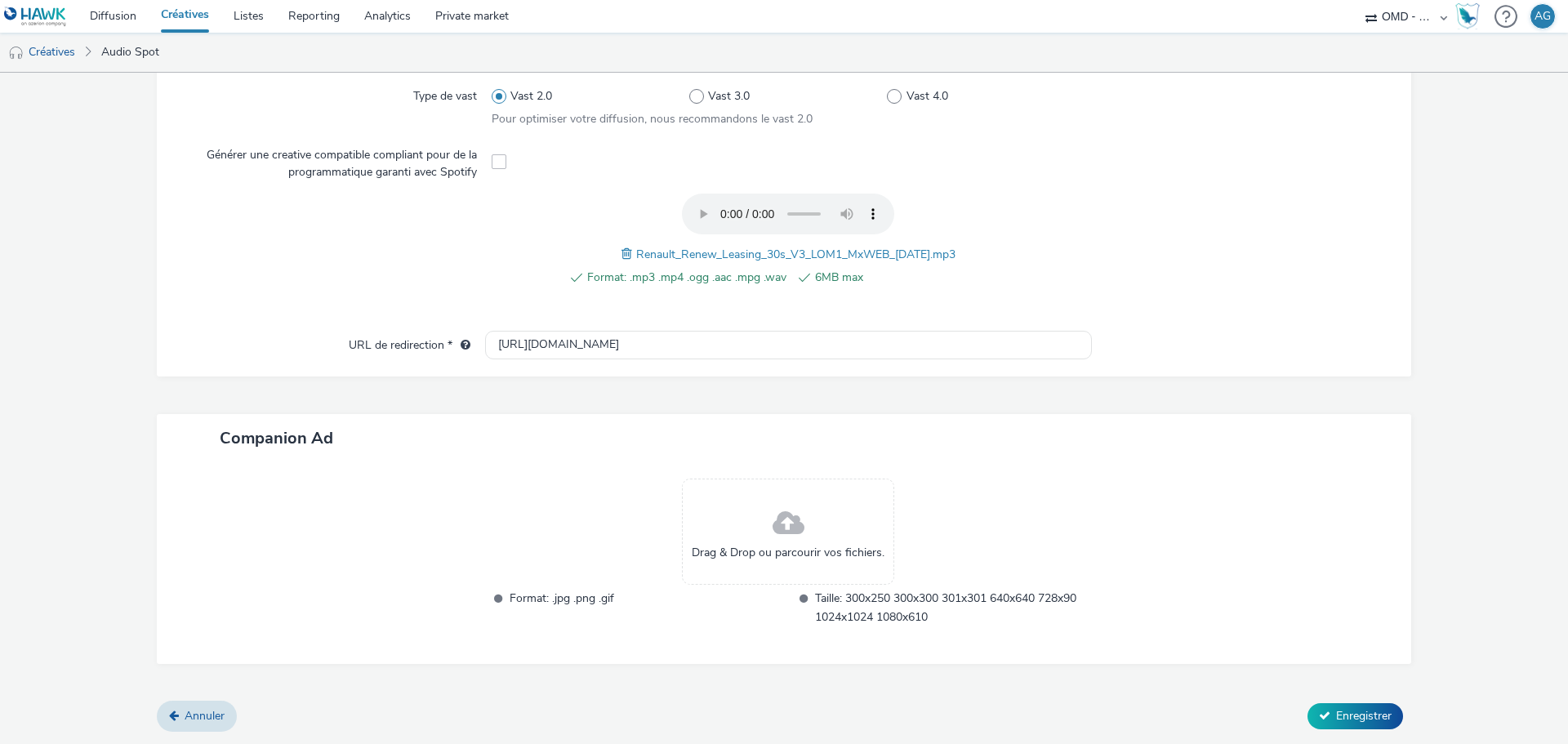
scroll to position [481, 0]
click at [1313, 708] on button "Enregistrer" at bounding box center [1355, 716] width 96 height 26
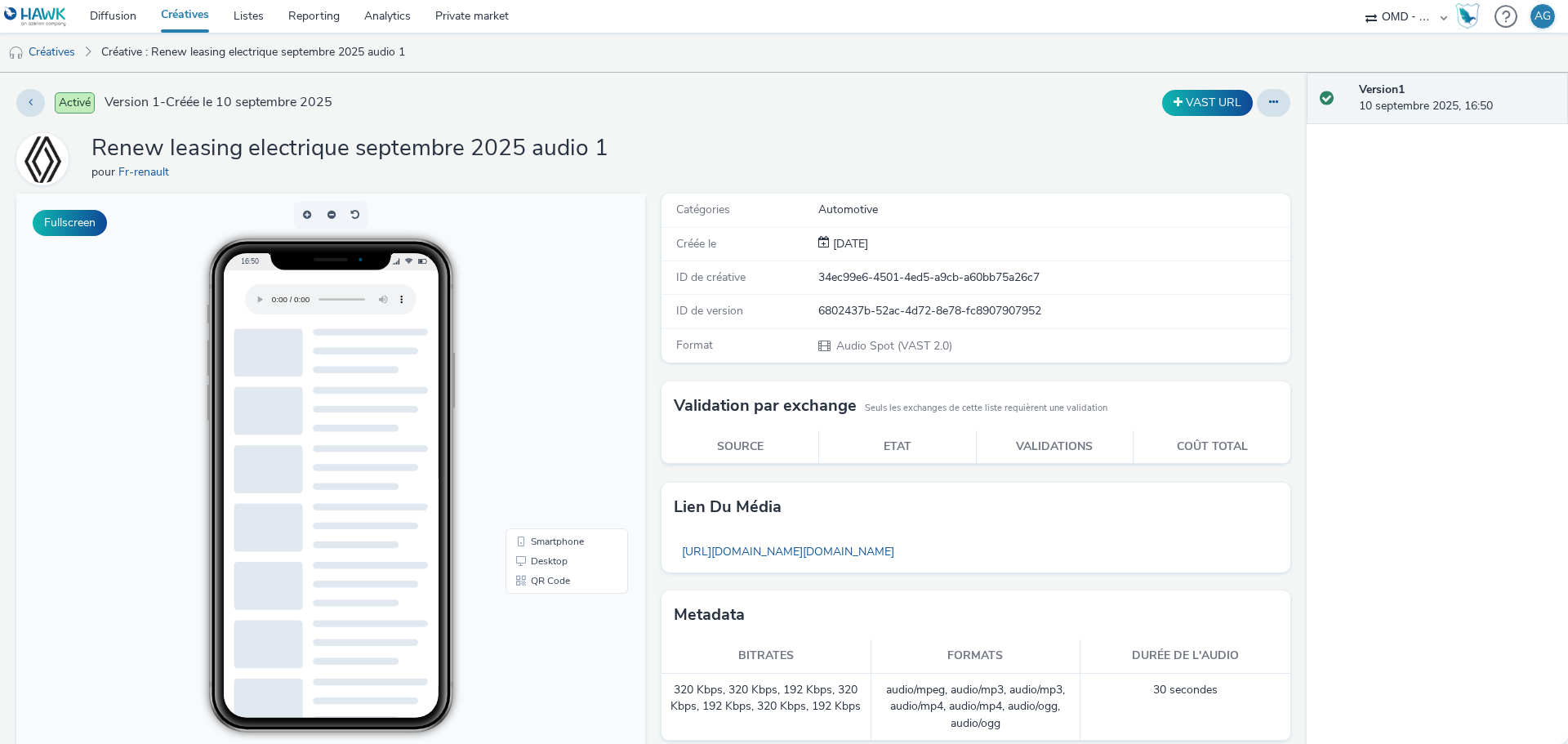
click at [930, 275] on div "34ec99e6-4501-4ed5-a9cb-a60bb75a26c7" at bounding box center [1053, 277] width 470 height 16
click at [818, 275] on div "34ec99e6-4501-4ed5-a9cb-a60bb75a26c7" at bounding box center [1053, 277] width 470 height 16
drag, startPoint x: 810, startPoint y: 275, endPoint x: 1033, endPoint y: 287, distance: 223.3
click at [1033, 287] on div "ID de créative 34ec99e6-4501-4ed5-a9cb-a60bb75a26c7" at bounding box center [975, 278] width 628 height 34
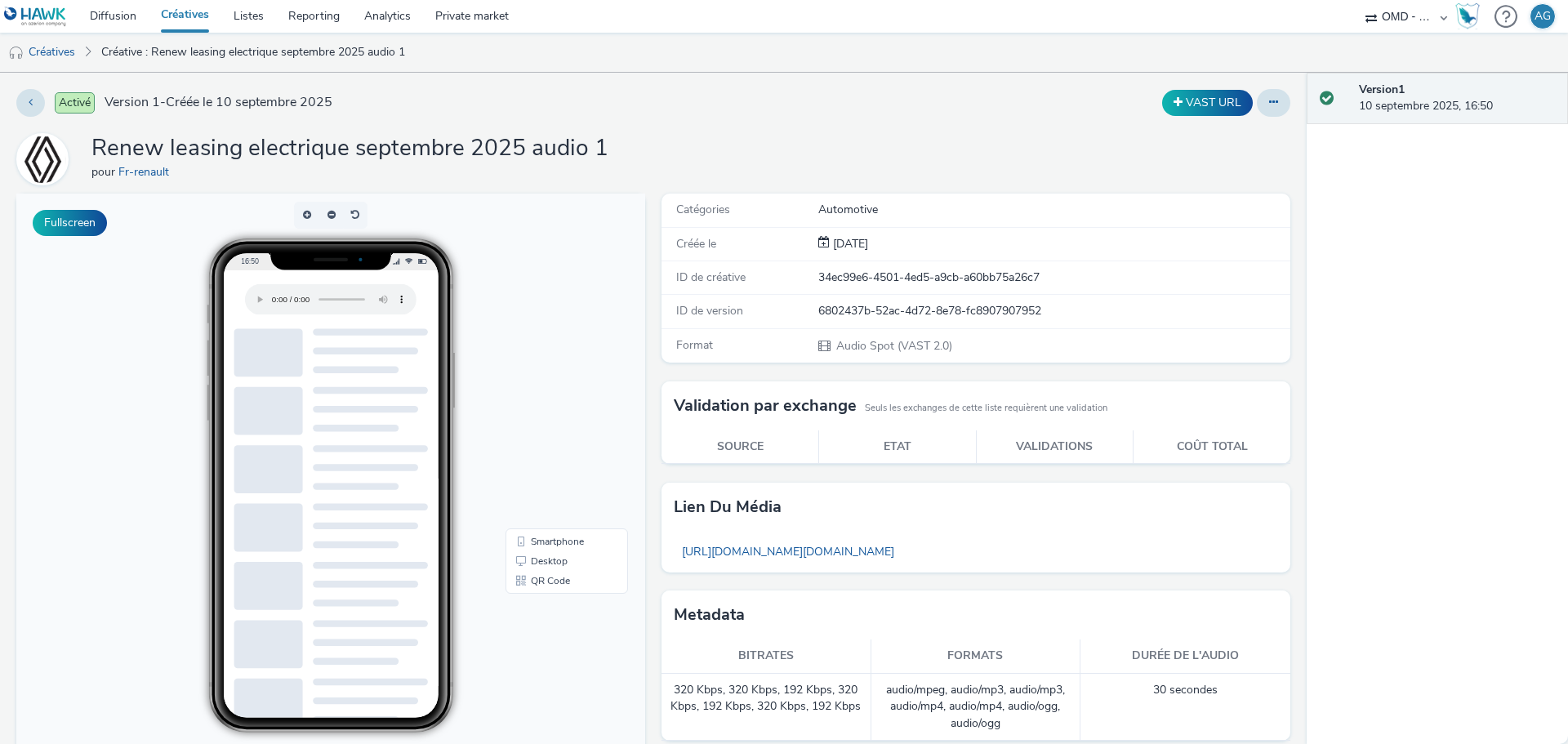
click at [890, 115] on div "VAST URL" at bounding box center [1035, 102] width 509 height 28
click at [36, 106] on button at bounding box center [30, 102] width 29 height 28
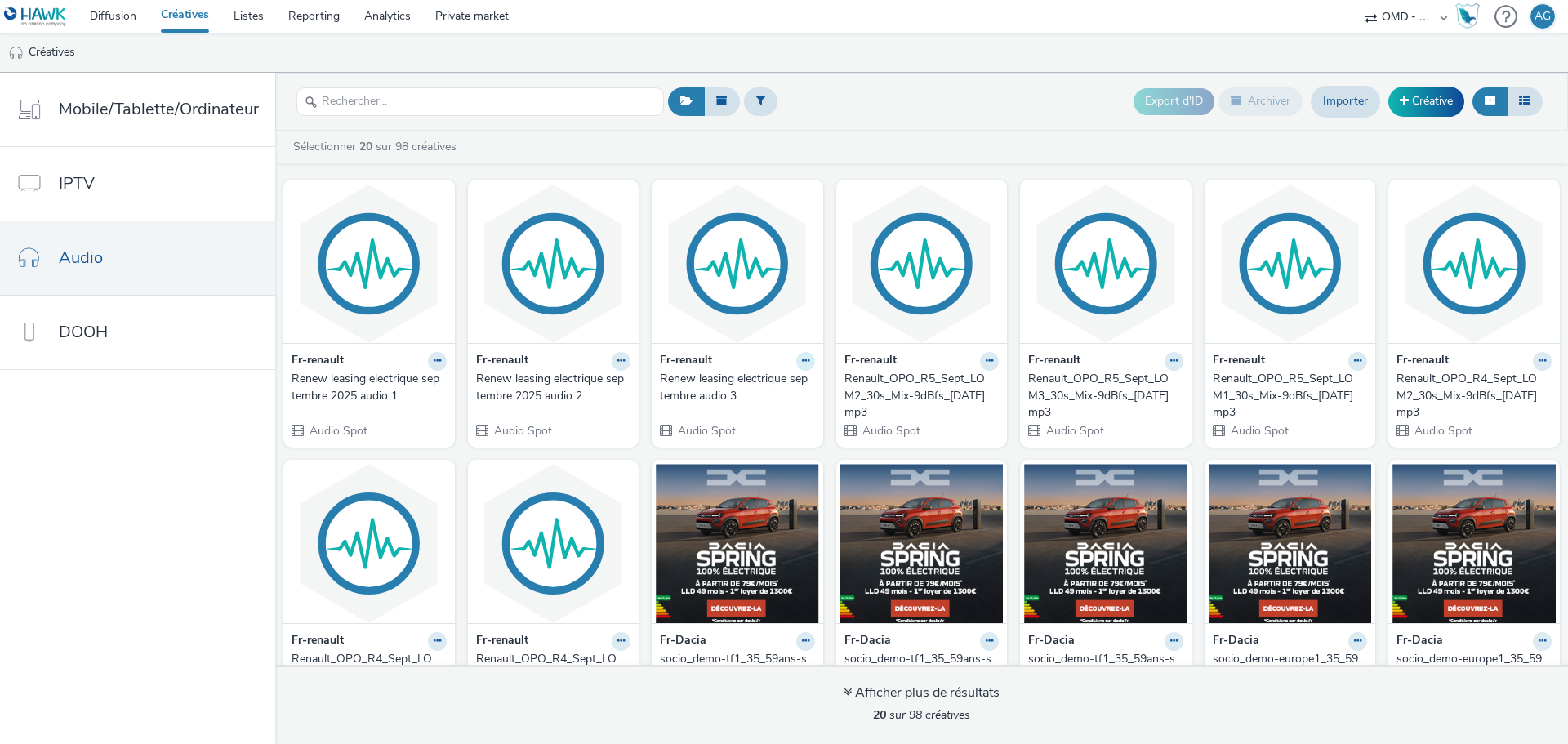
click at [802, 364] on icon at bounding box center [805, 361] width 8 height 10
click at [766, 444] on link "Copier l'ID" at bounding box center [754, 454] width 123 height 33
click at [122, 24] on link "Diffusion" at bounding box center [113, 16] width 71 height 33
